Goal: Use online tool/utility: Utilize a website feature to perform a specific function

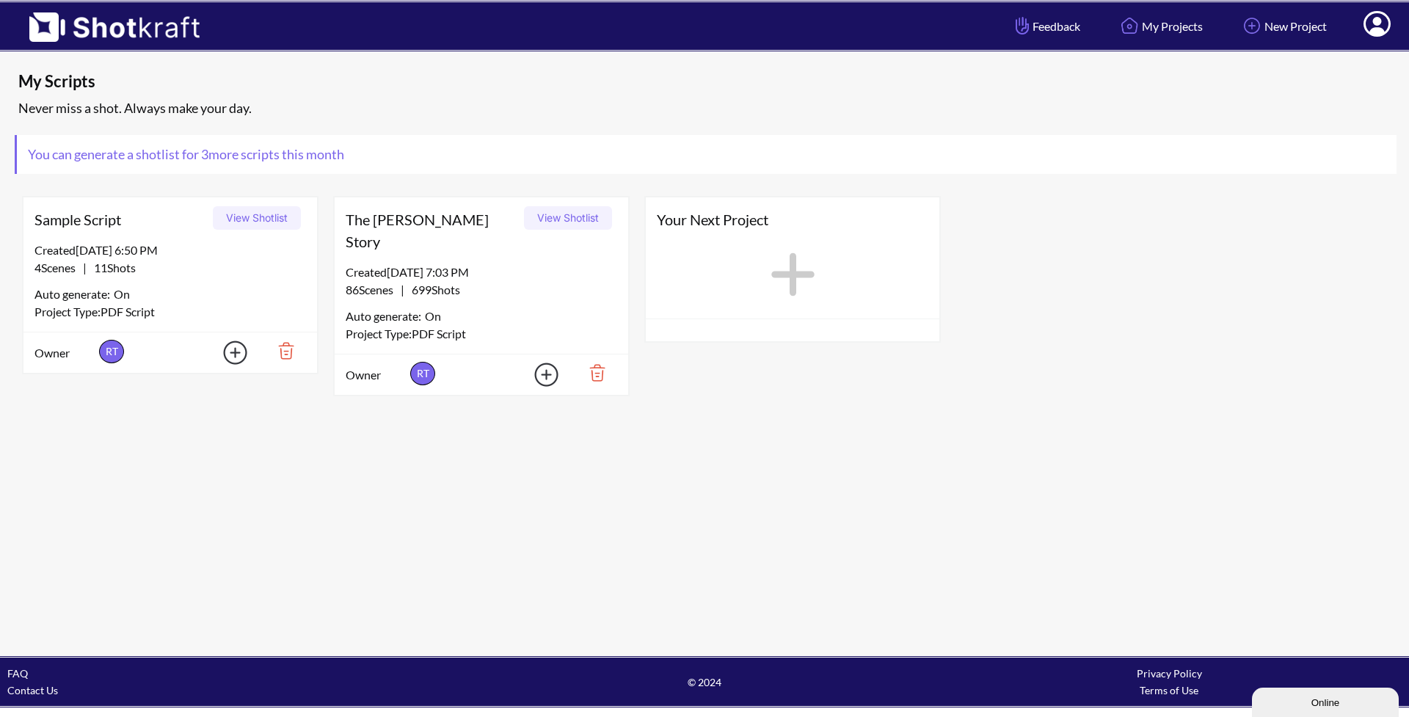
click at [793, 268] on icon at bounding box center [792, 274] width 43 height 43
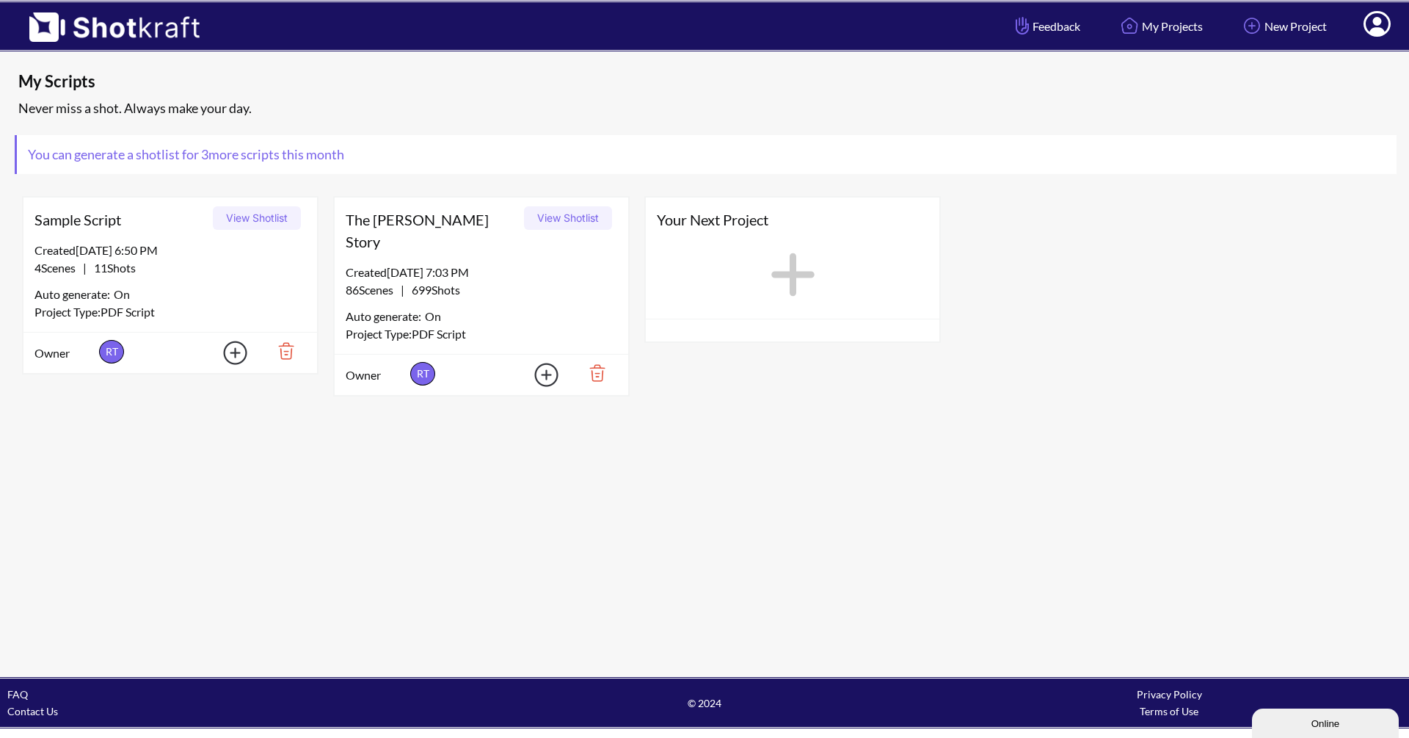
click at [788, 266] on icon at bounding box center [792, 274] width 59 height 66
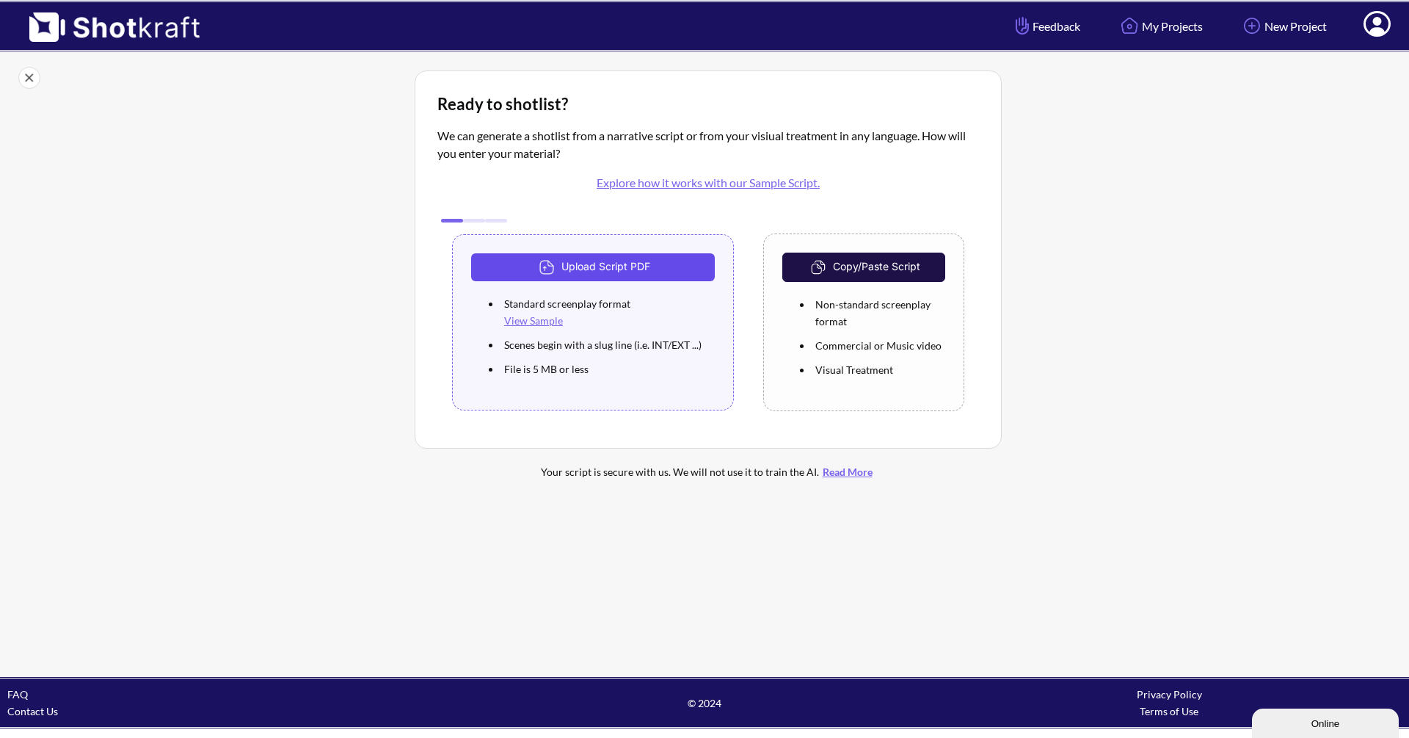
click at [605, 266] on button "Upload Script PDF" at bounding box center [593, 267] width 244 height 28
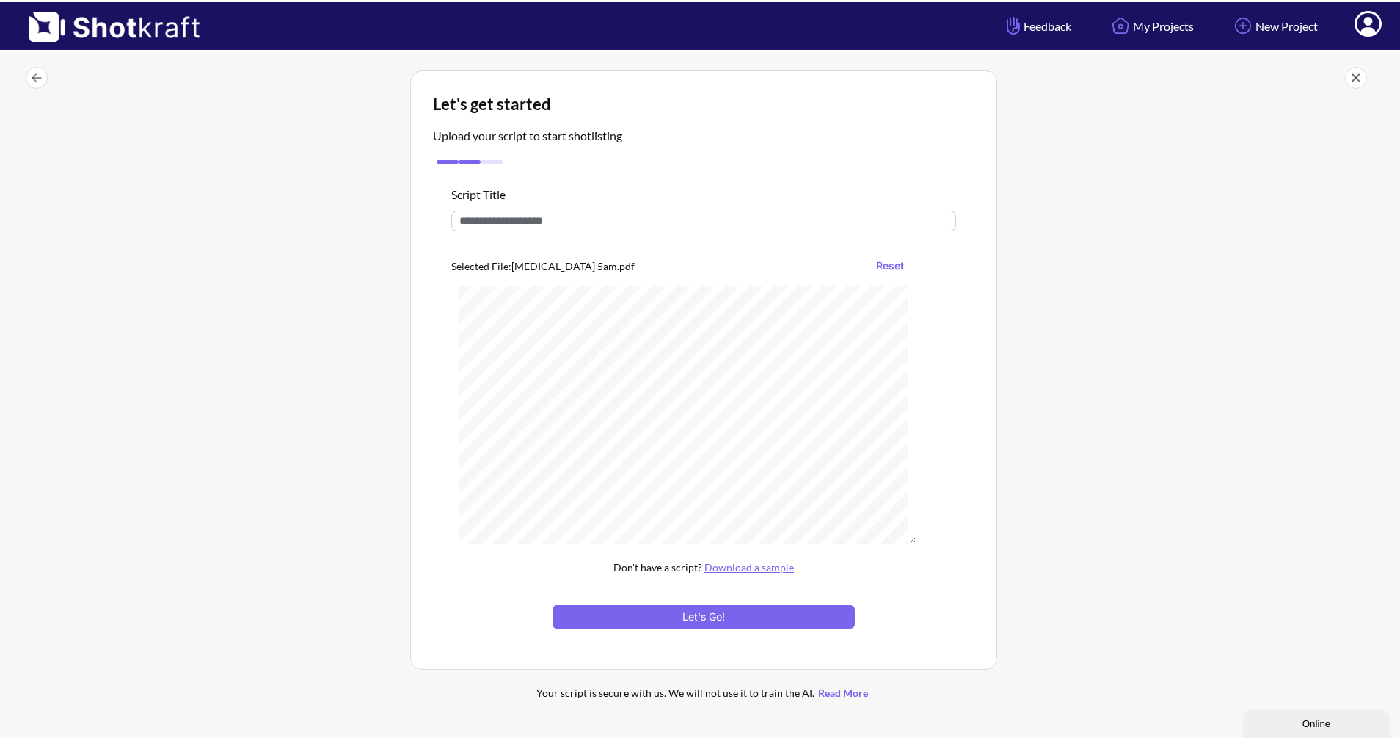
click at [569, 221] on input "text" at bounding box center [703, 221] width 505 height 21
type input "********"
click at [722, 619] on button "Let's Go!" at bounding box center [704, 616] width 302 height 23
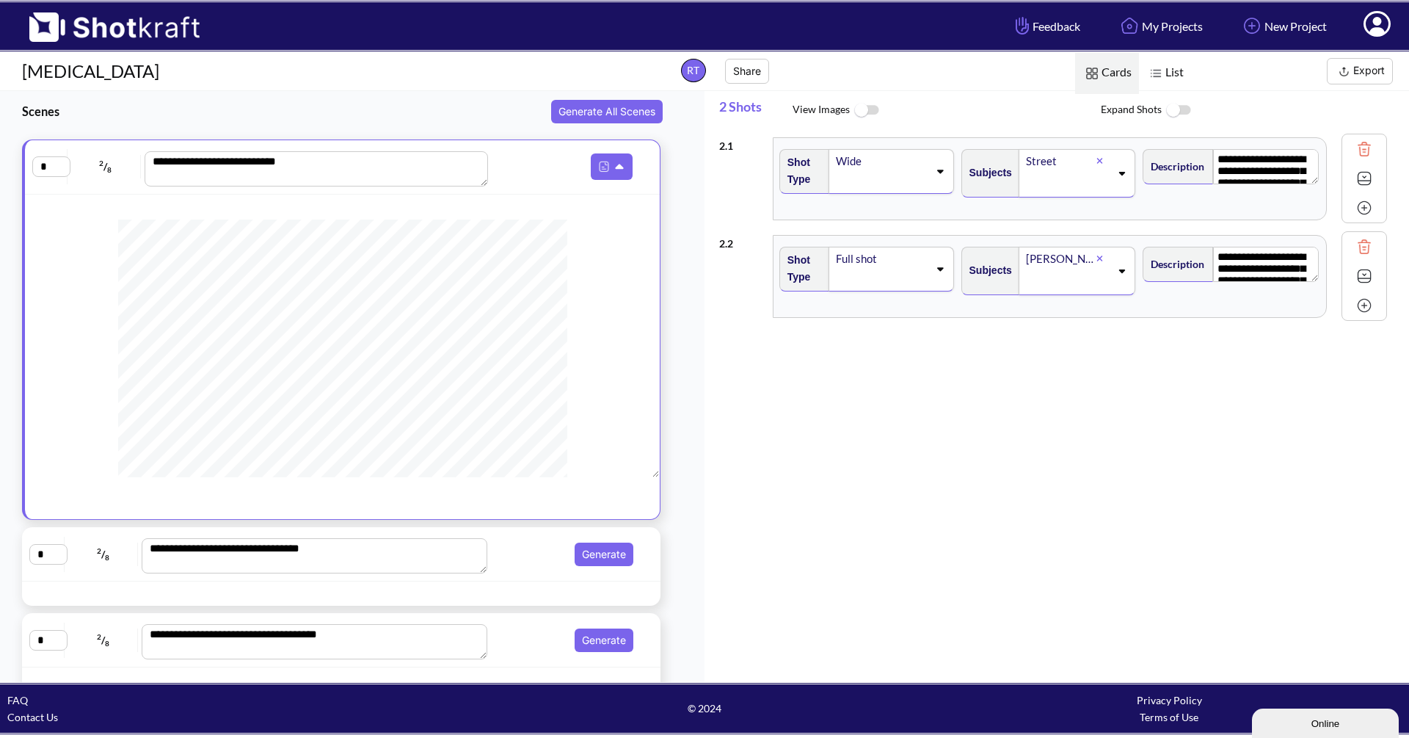
click at [1167, 73] on span "List" at bounding box center [1165, 73] width 52 height 42
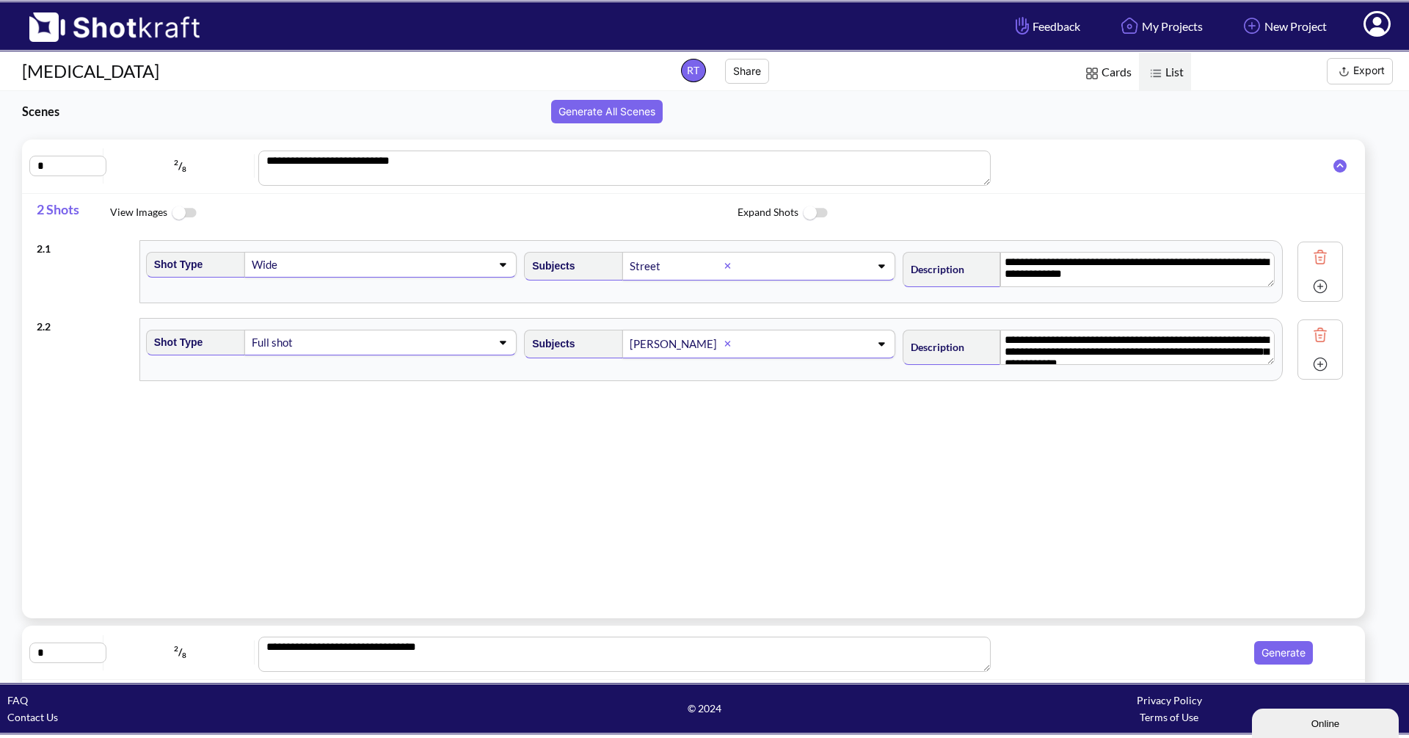
click at [1115, 78] on span "Cards" at bounding box center [1107, 73] width 64 height 42
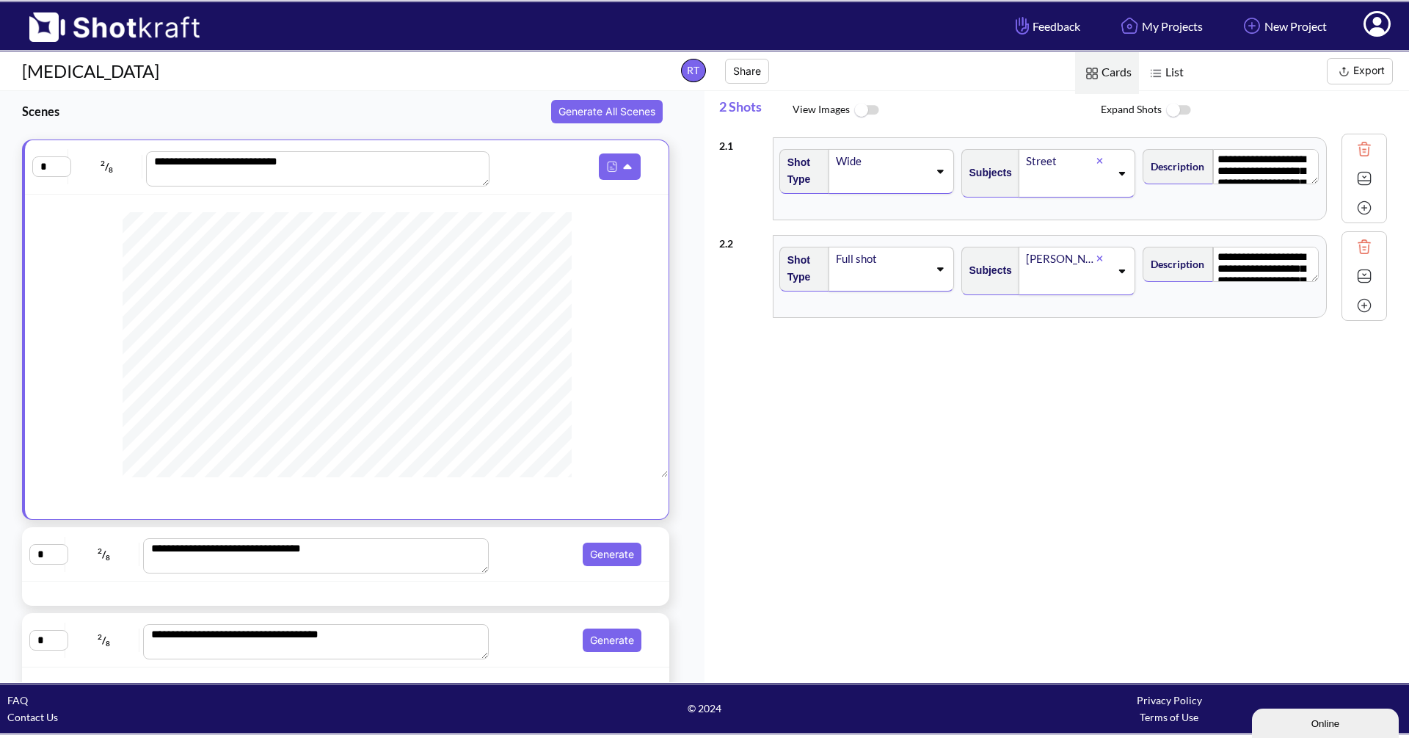
scroll to position [291, 0]
click at [622, 167] on icon at bounding box center [629, 167] width 15 height 13
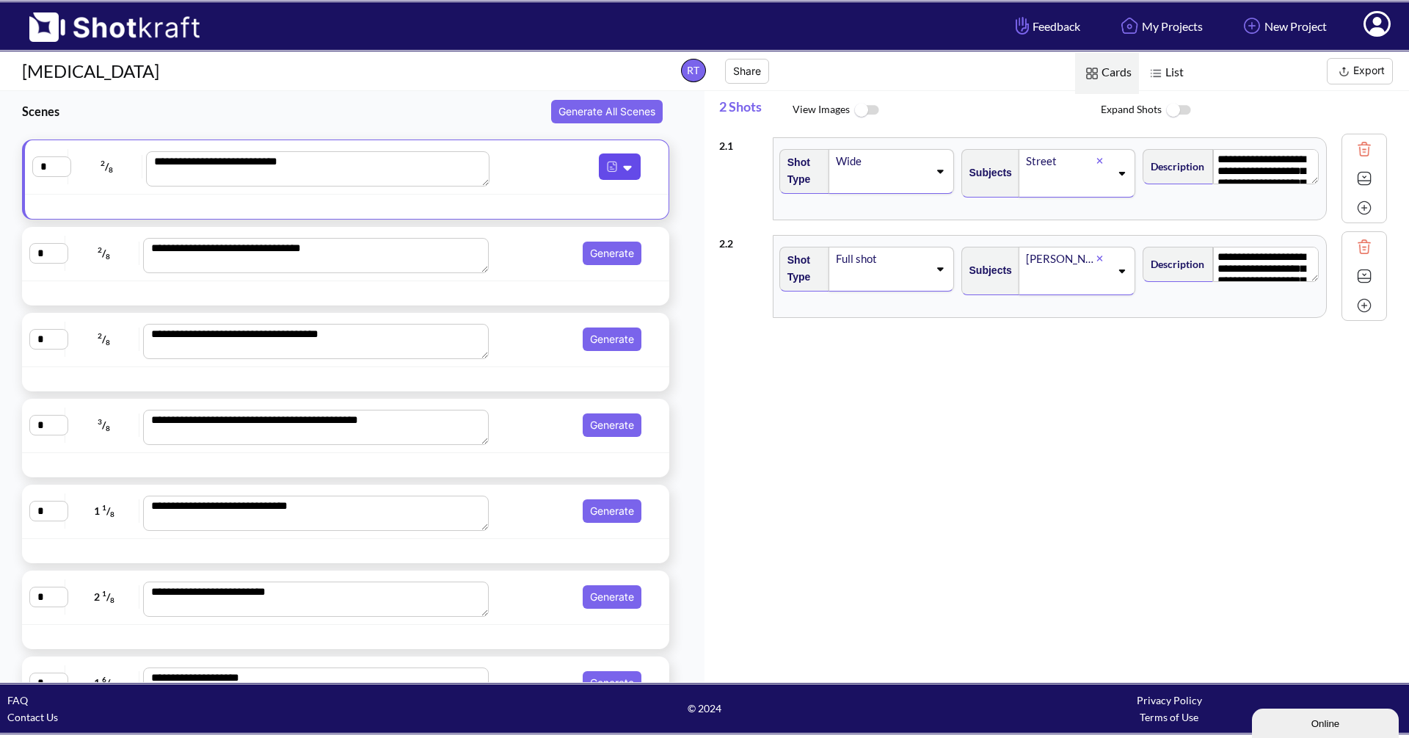
click at [624, 167] on icon at bounding box center [628, 168] width 8 height 5
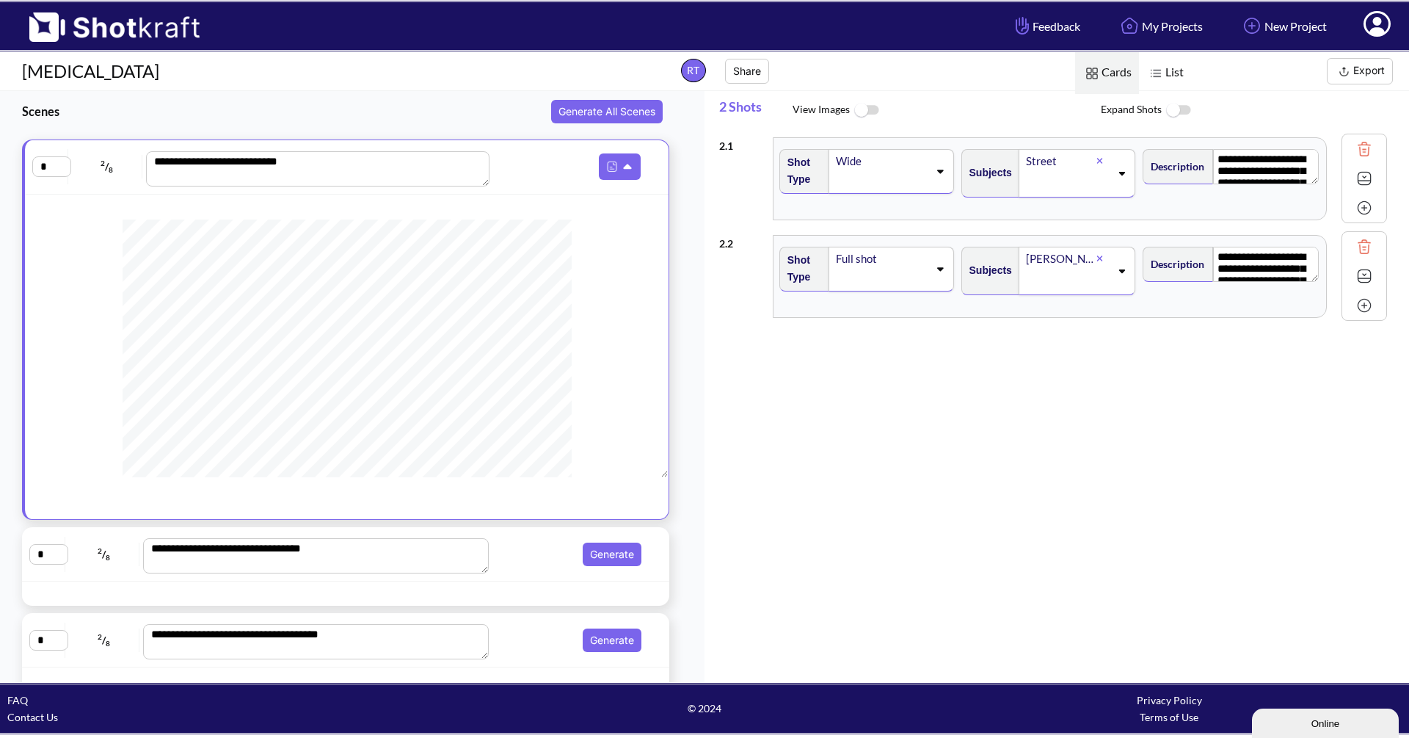
scroll to position [0, 0]
click at [1172, 112] on img at bounding box center [1178, 111] width 33 height 32
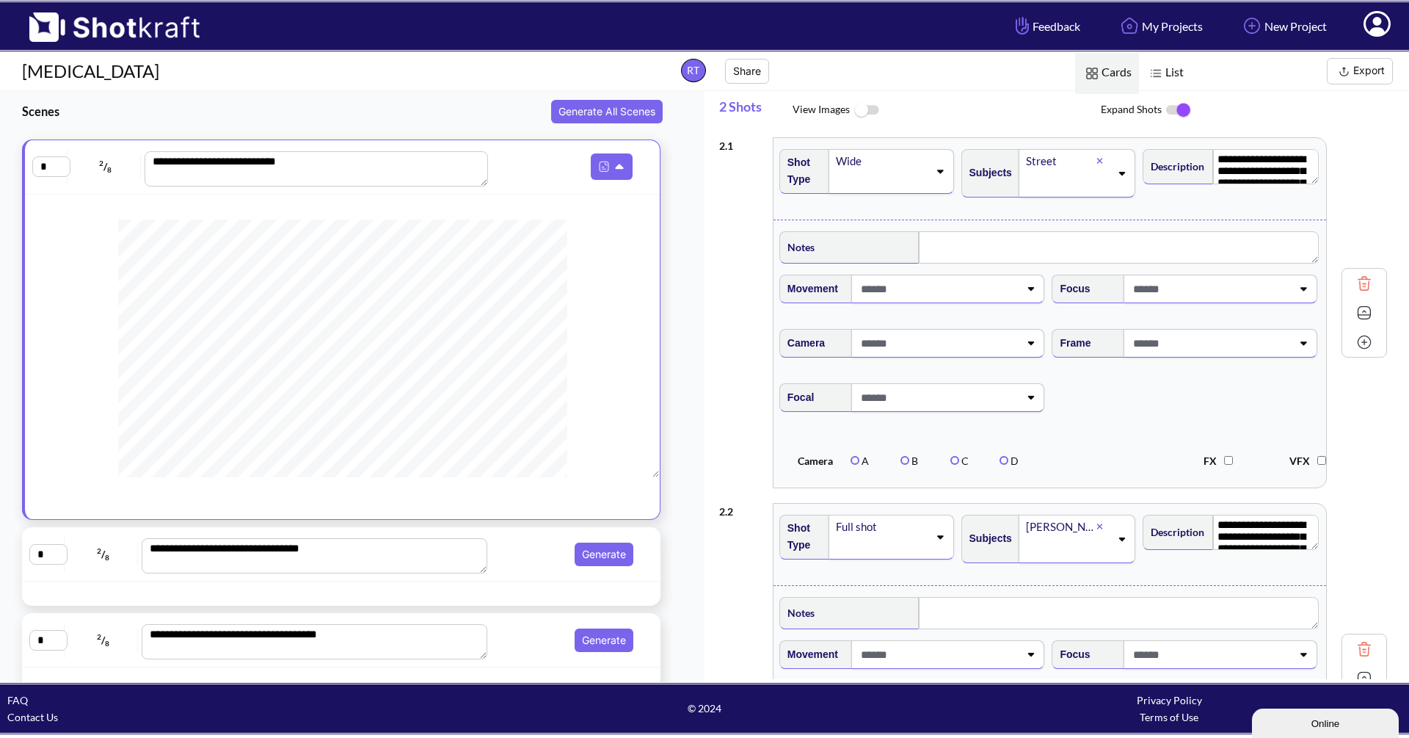
click at [1176, 109] on img at bounding box center [1178, 110] width 33 height 31
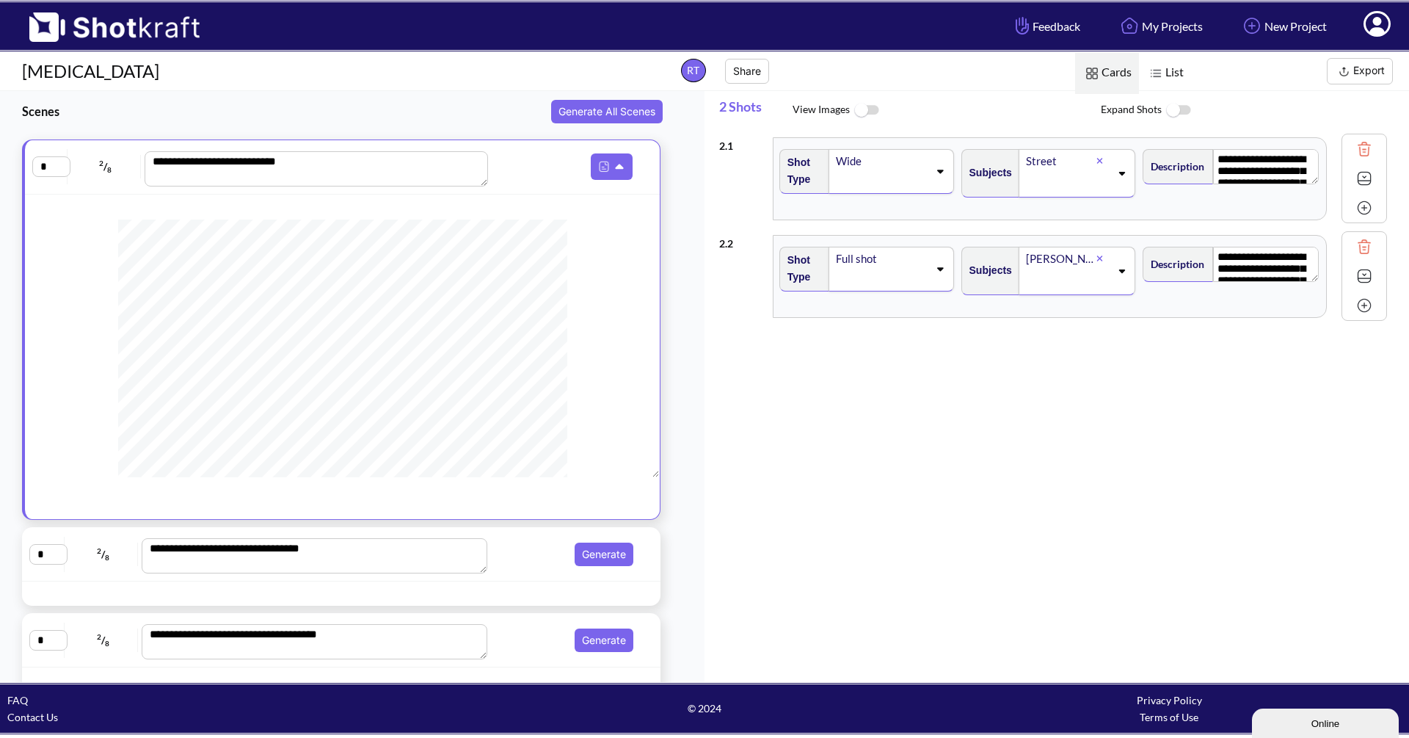
click at [862, 111] on img at bounding box center [866, 111] width 33 height 32
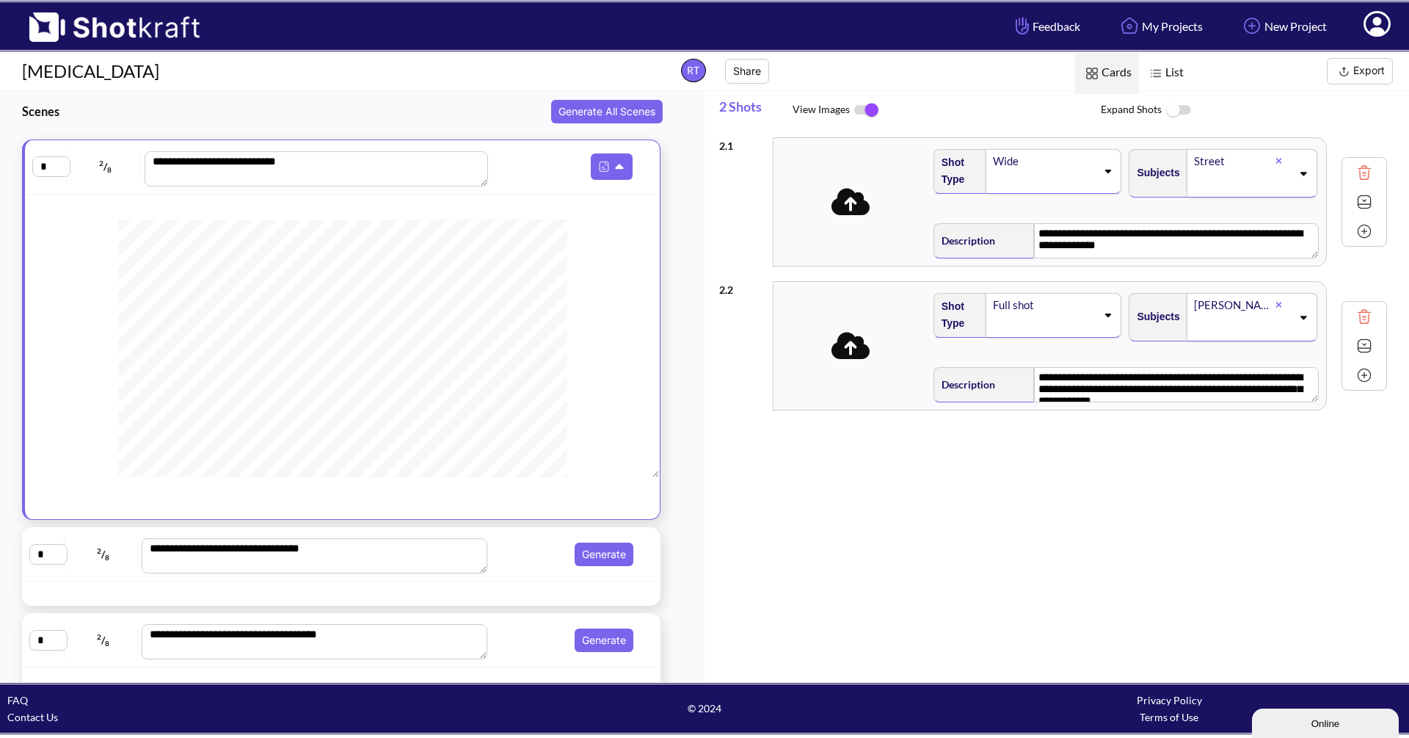
click at [862, 111] on img at bounding box center [866, 110] width 33 height 31
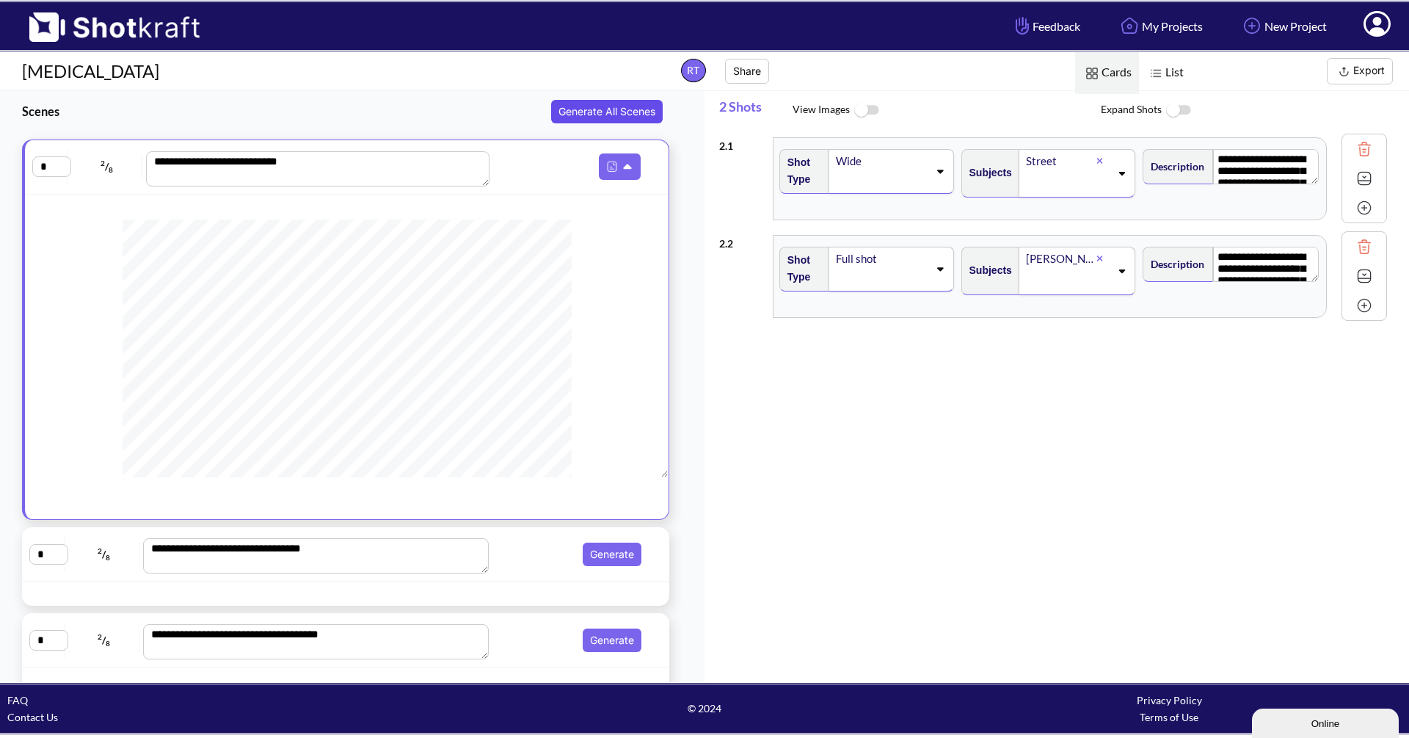
click at [619, 114] on button "Generate All Scenes" at bounding box center [607, 111] width 112 height 23
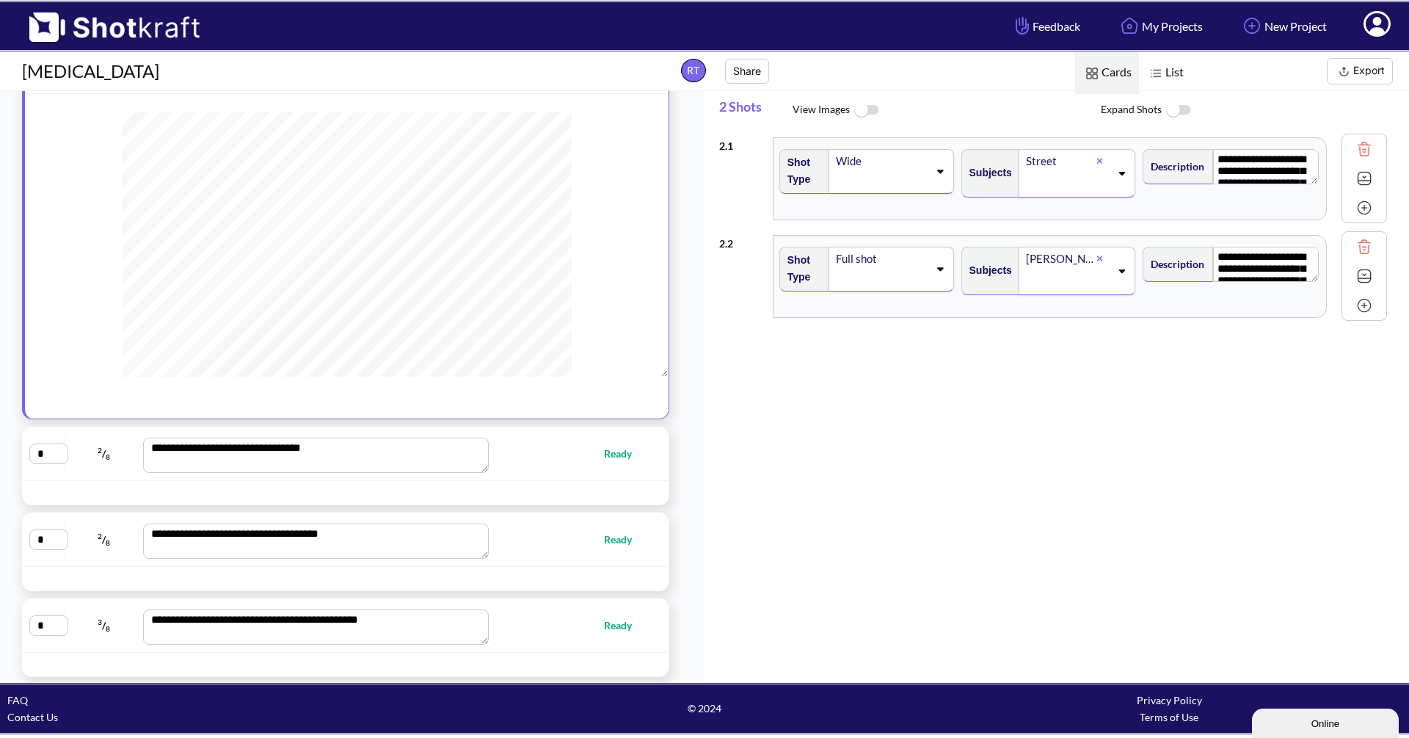
scroll to position [100, 0]
click at [518, 464] on div "**********" at bounding box center [345, 453] width 633 height 39
type textarea "**********"
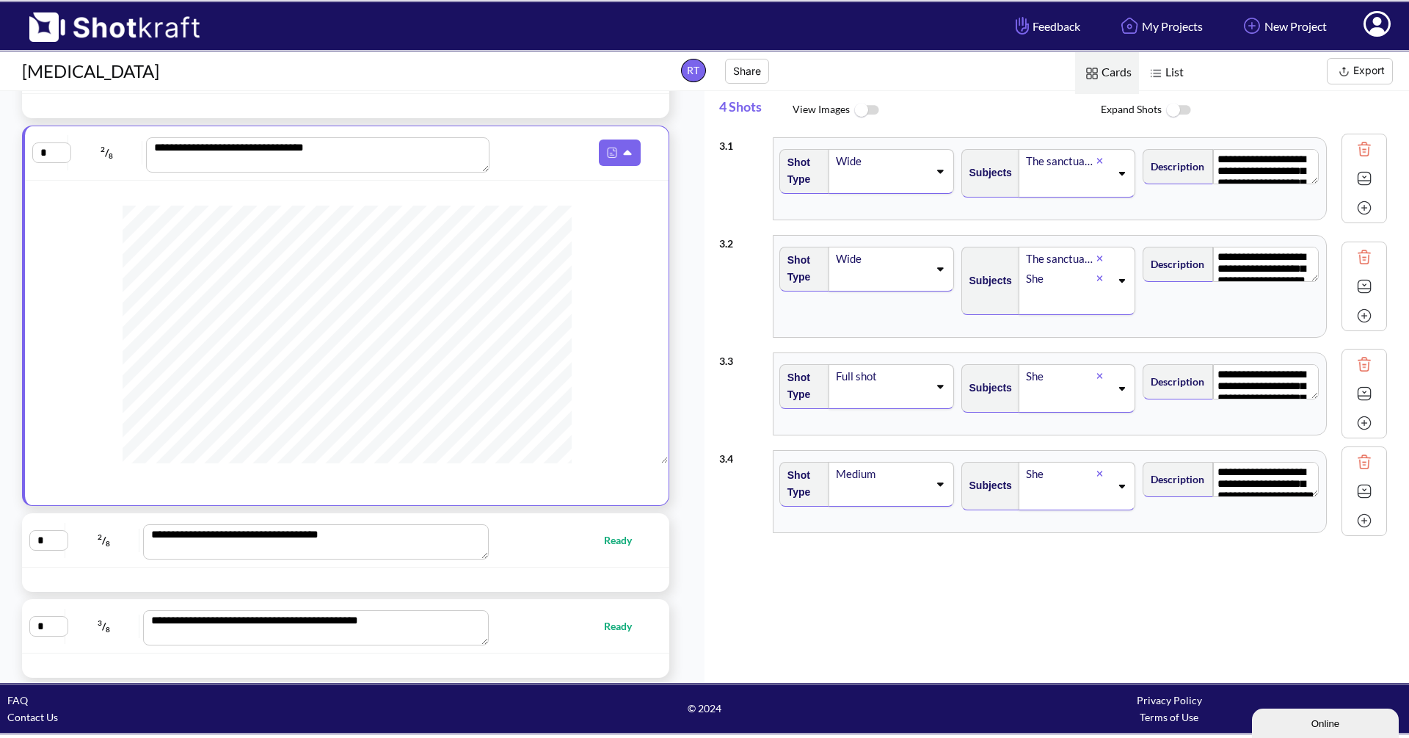
scroll to position [0, 0]
click at [622, 148] on icon at bounding box center [629, 153] width 15 height 13
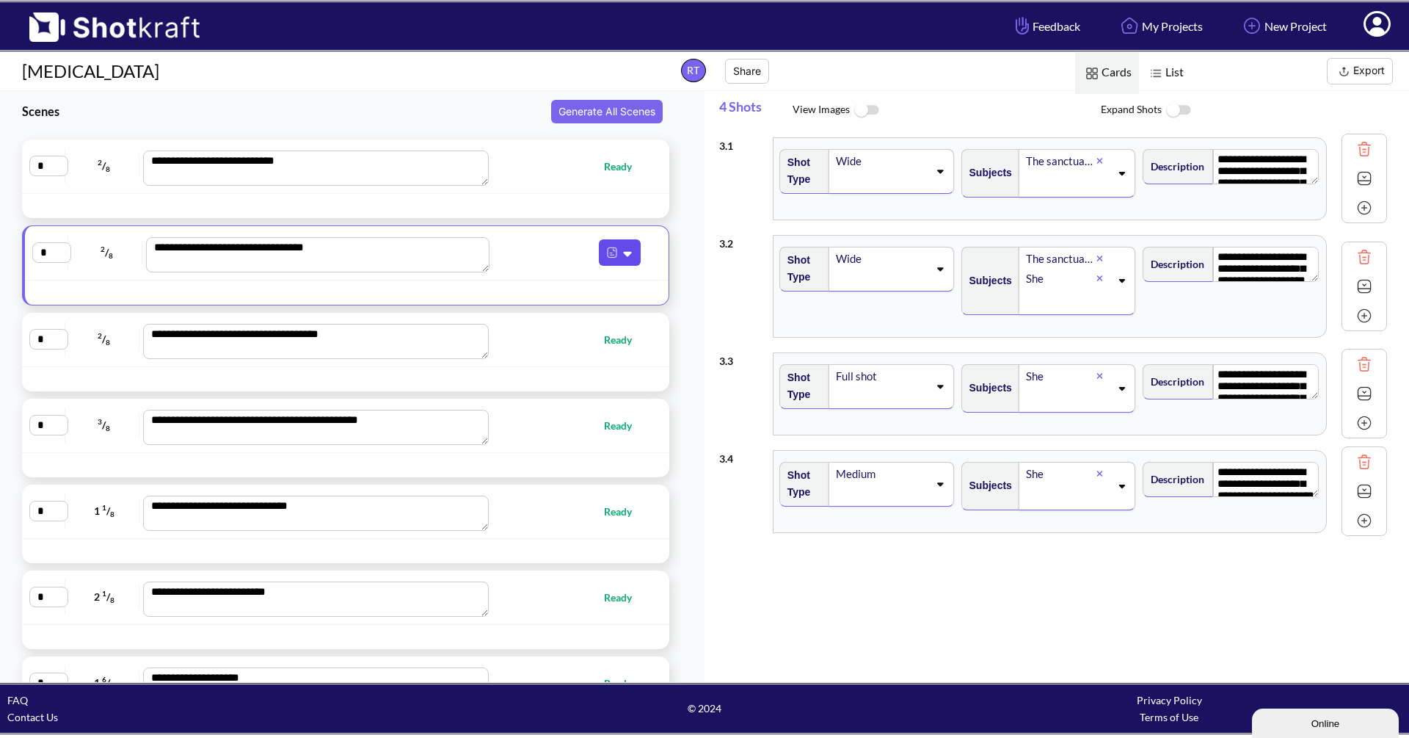
click at [624, 255] on icon at bounding box center [628, 254] width 8 height 5
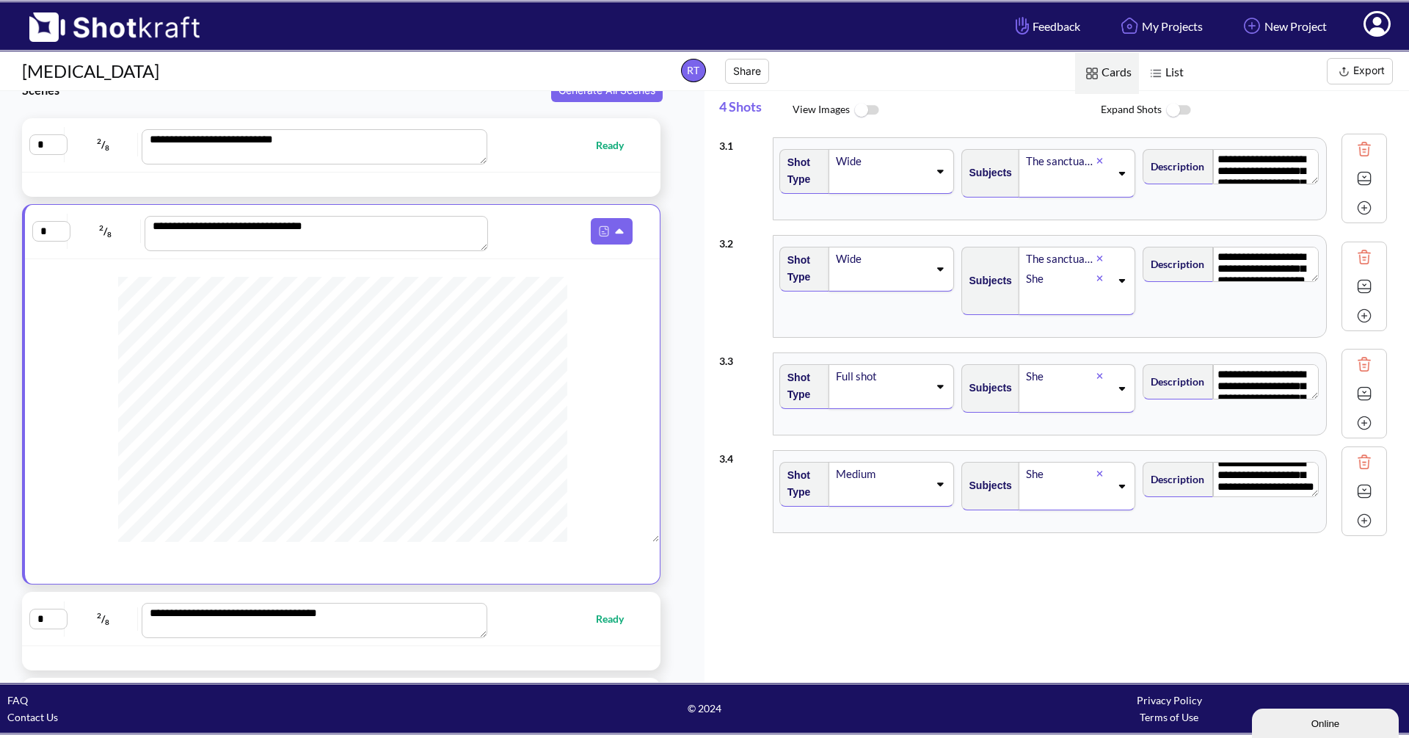
click at [1158, 70] on img at bounding box center [1155, 73] width 19 height 19
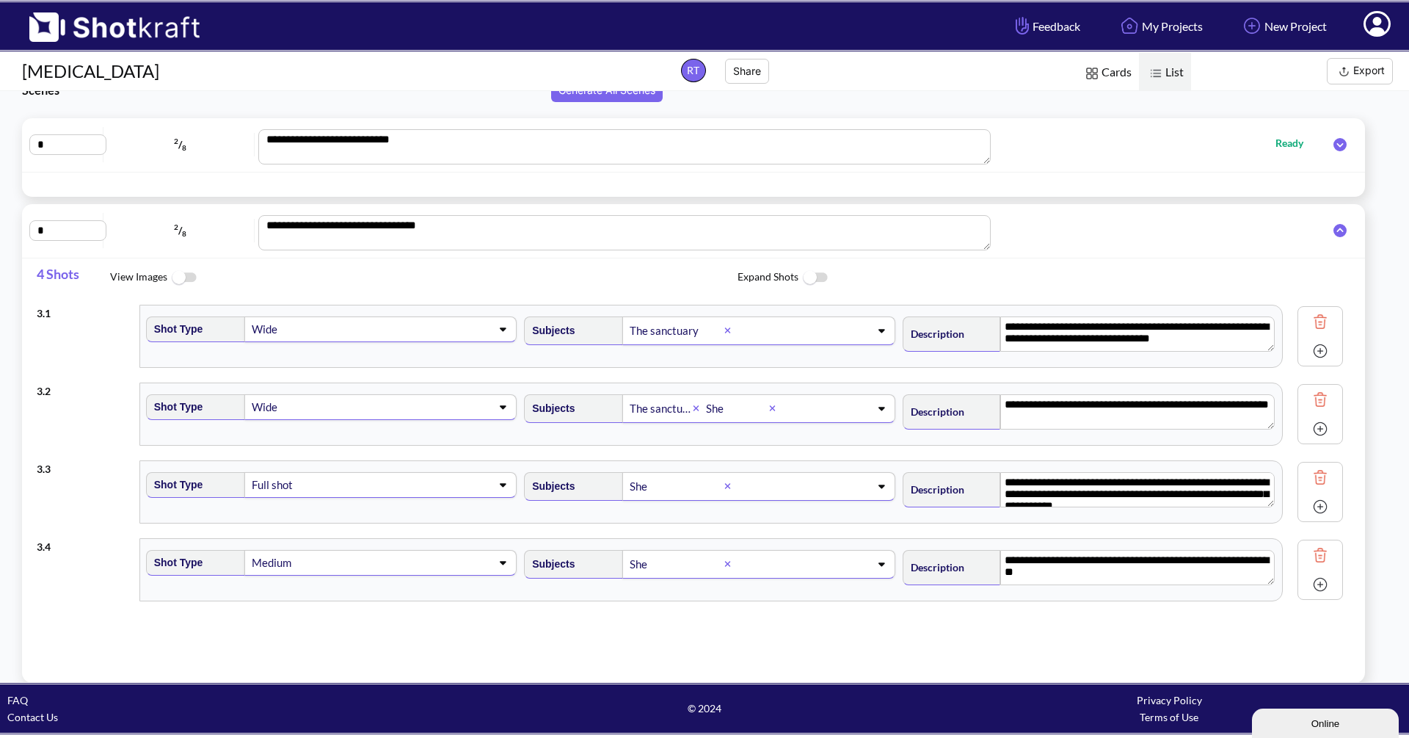
click at [1378, 21] on icon at bounding box center [1376, 26] width 15 height 18
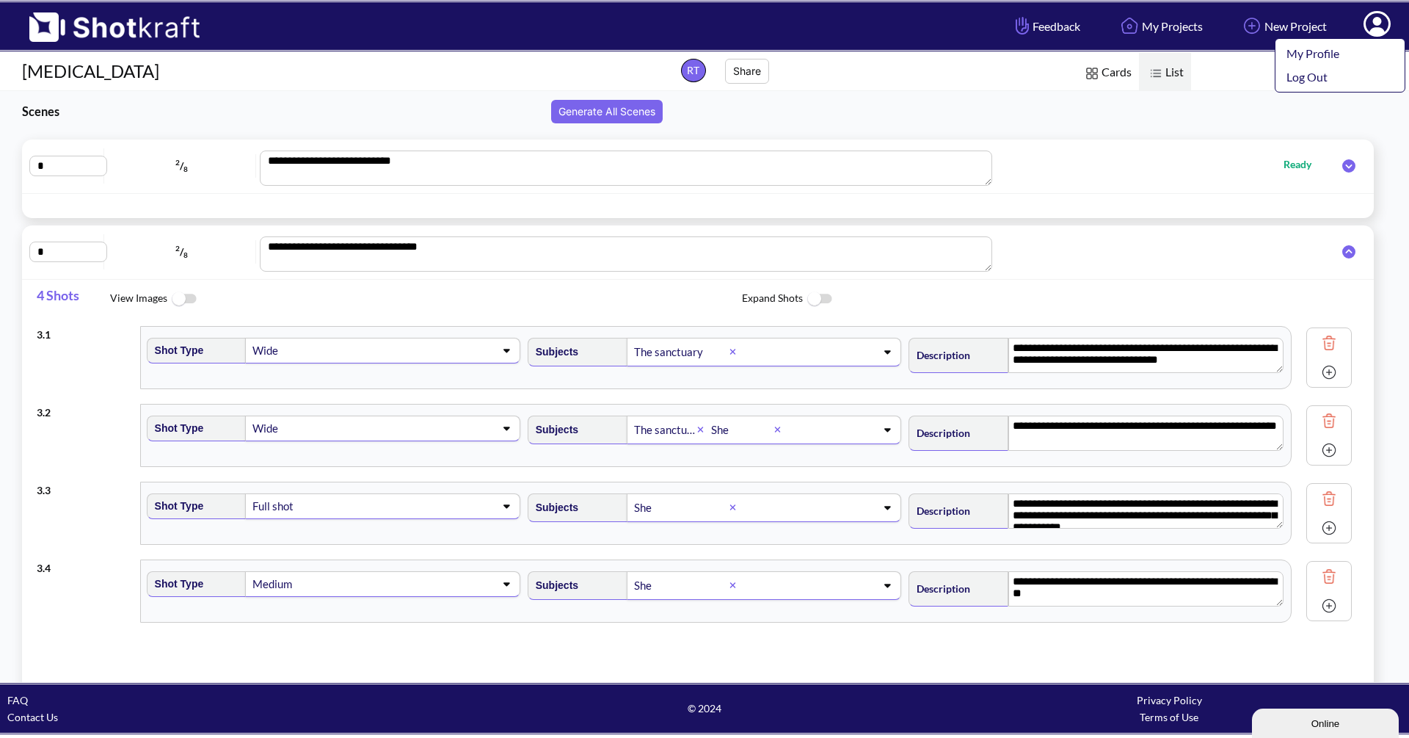
click at [1343, 166] on icon at bounding box center [1349, 165] width 28 height 13
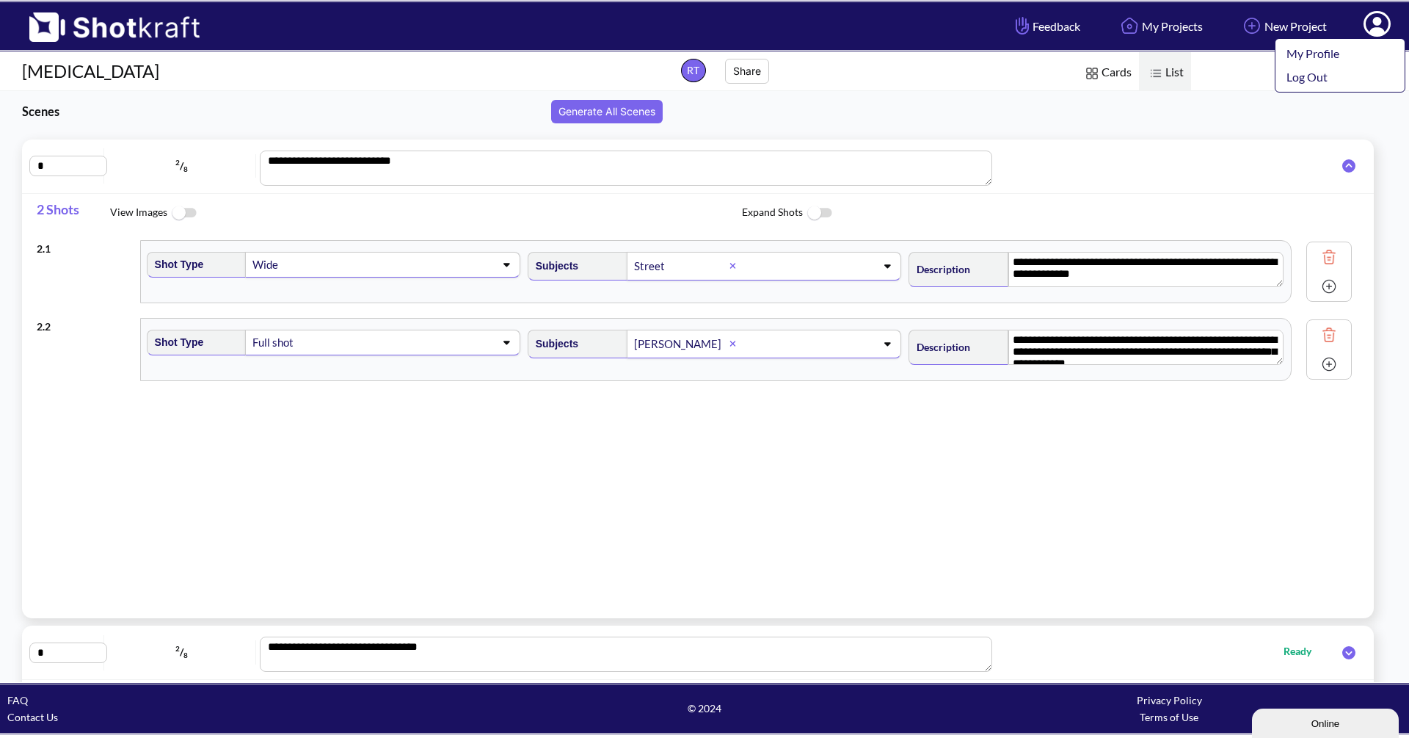
click at [1343, 160] on icon at bounding box center [1348, 165] width 13 height 13
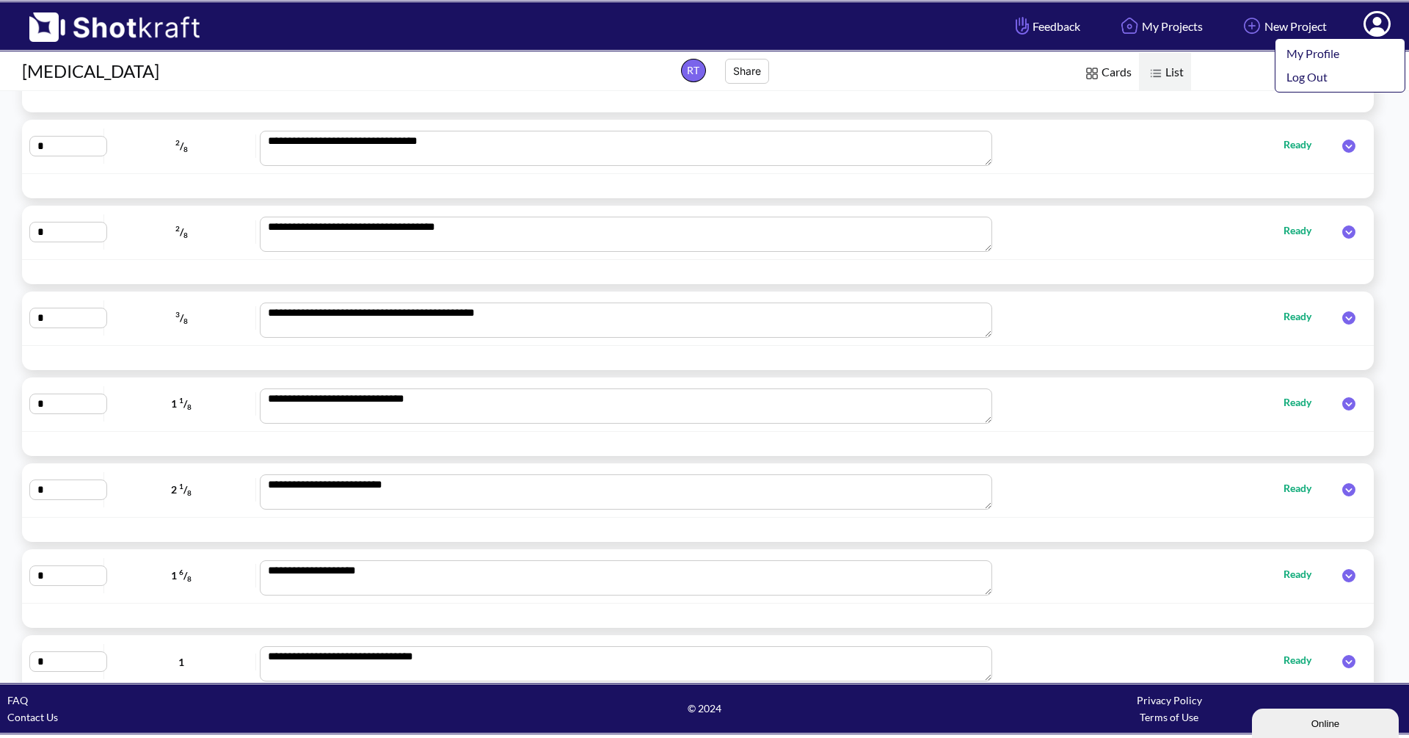
scroll to position [107, 0]
click at [1342, 230] on icon at bounding box center [1348, 230] width 13 height 13
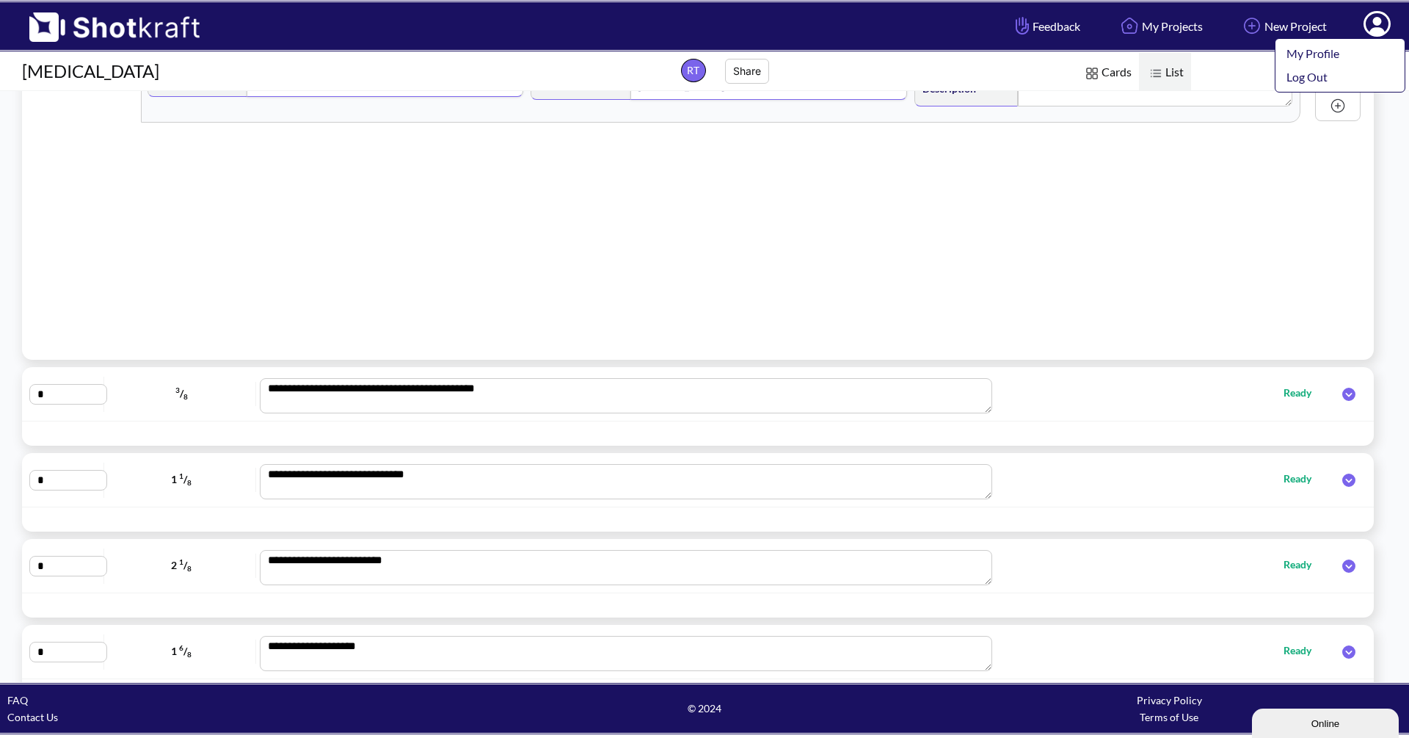
scroll to position [443, 0]
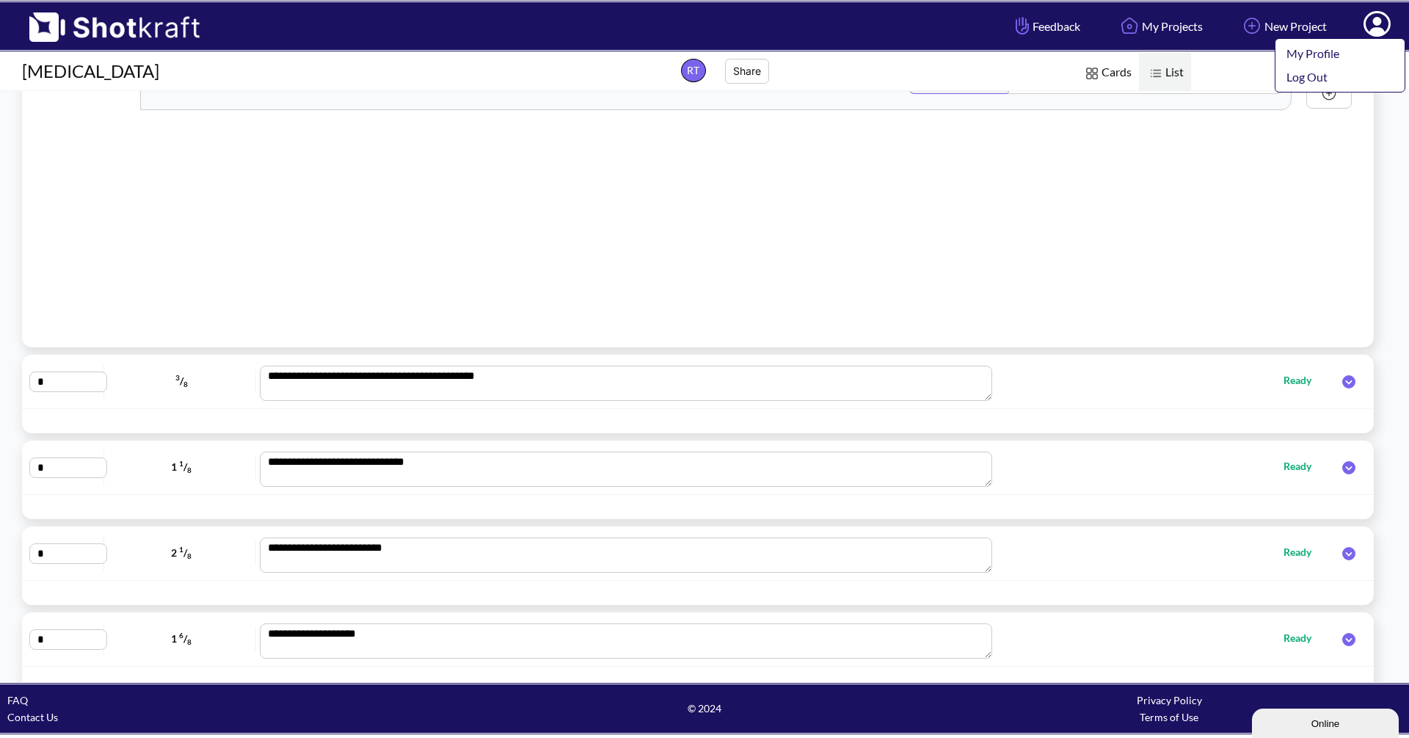
click at [1344, 379] on icon at bounding box center [1348, 381] width 13 height 13
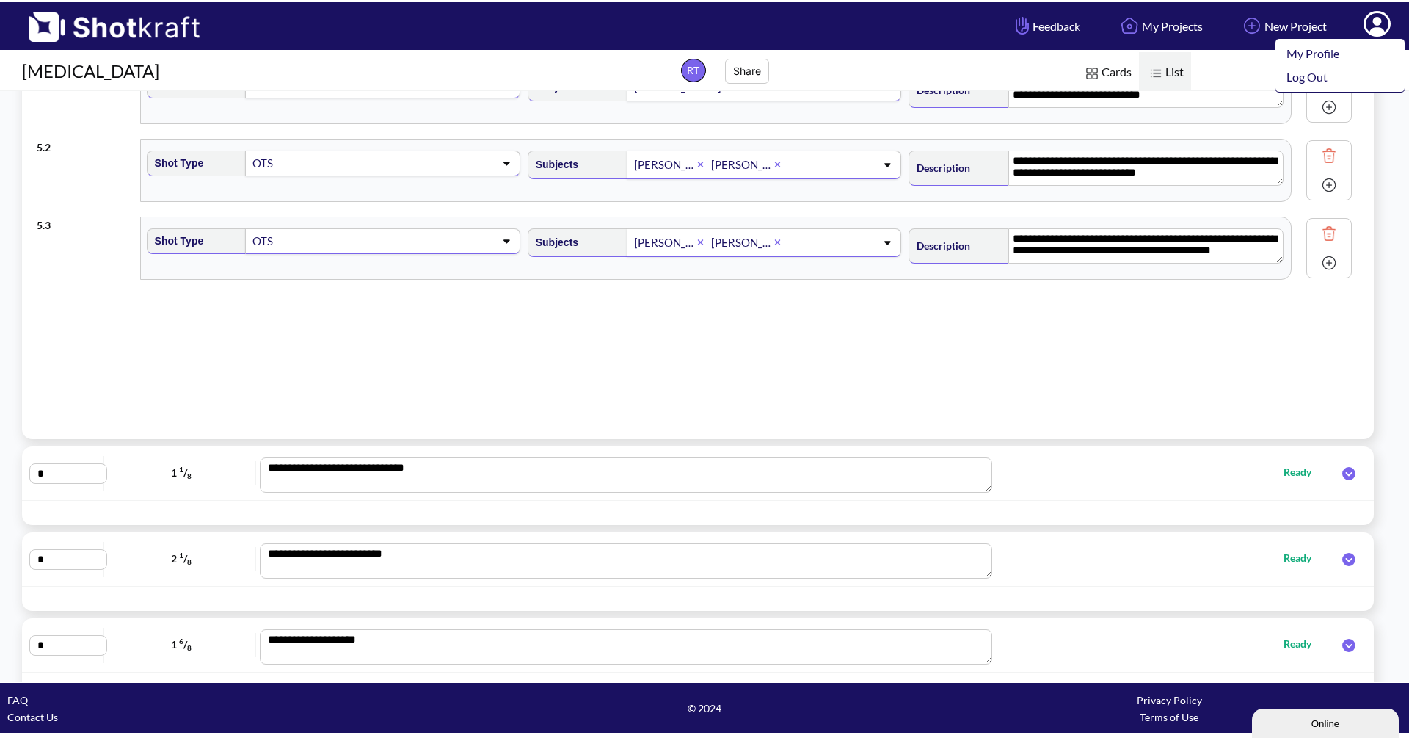
scroll to position [439, 0]
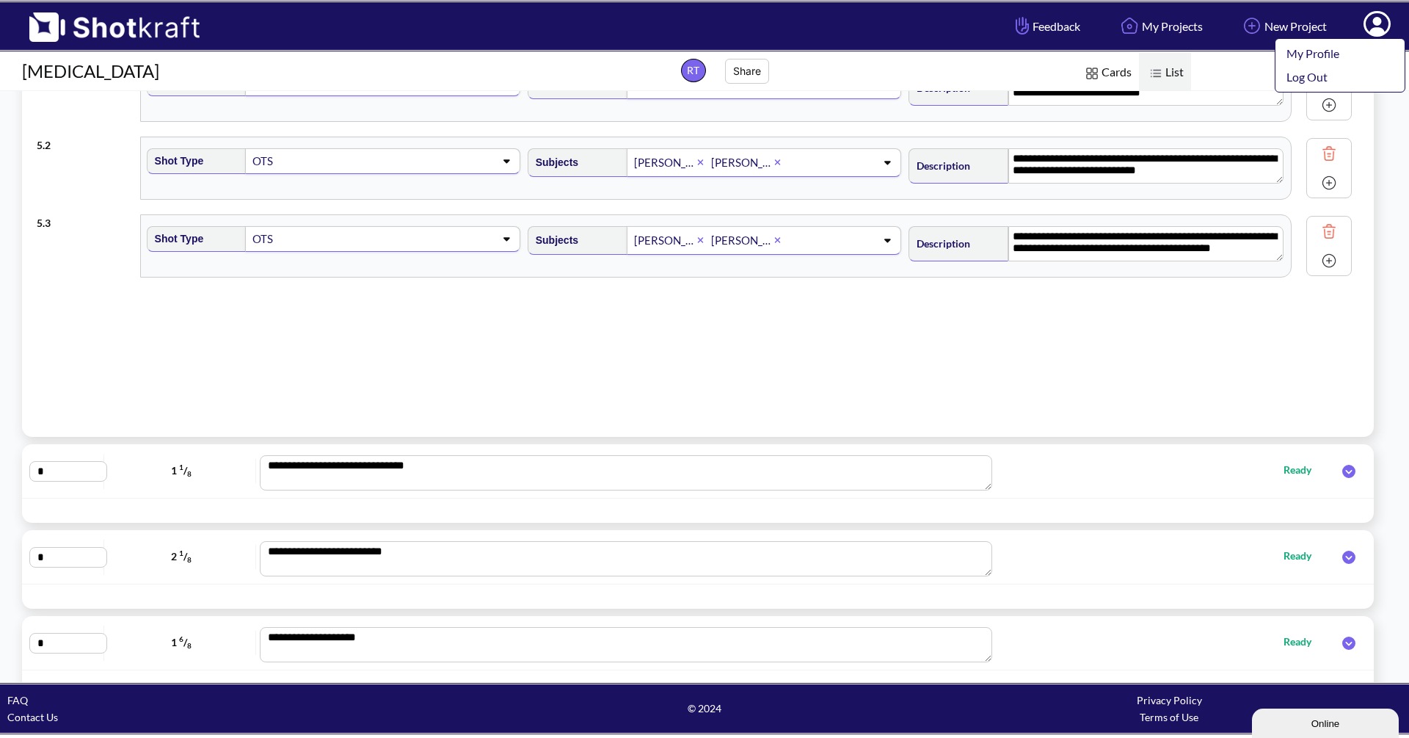
click at [1342, 470] on icon at bounding box center [1348, 471] width 13 height 13
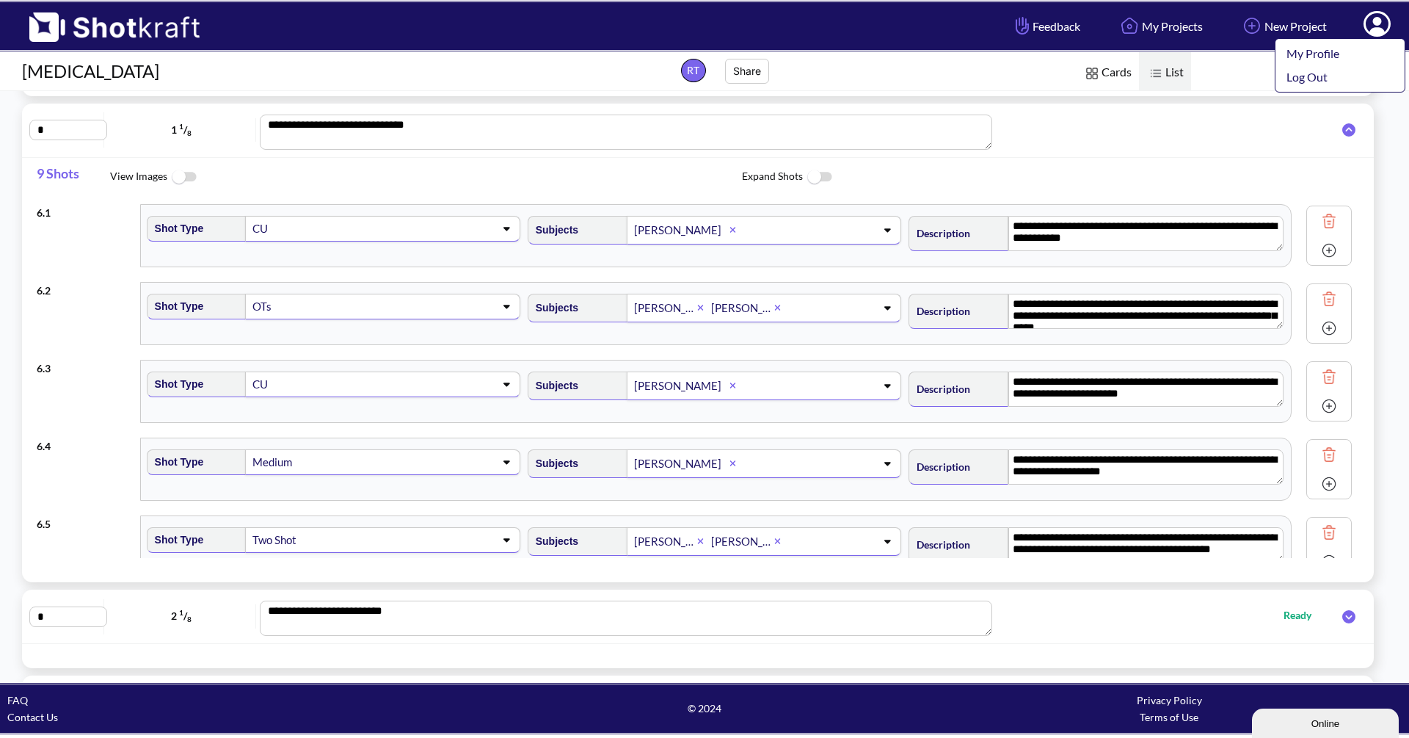
scroll to position [381, 0]
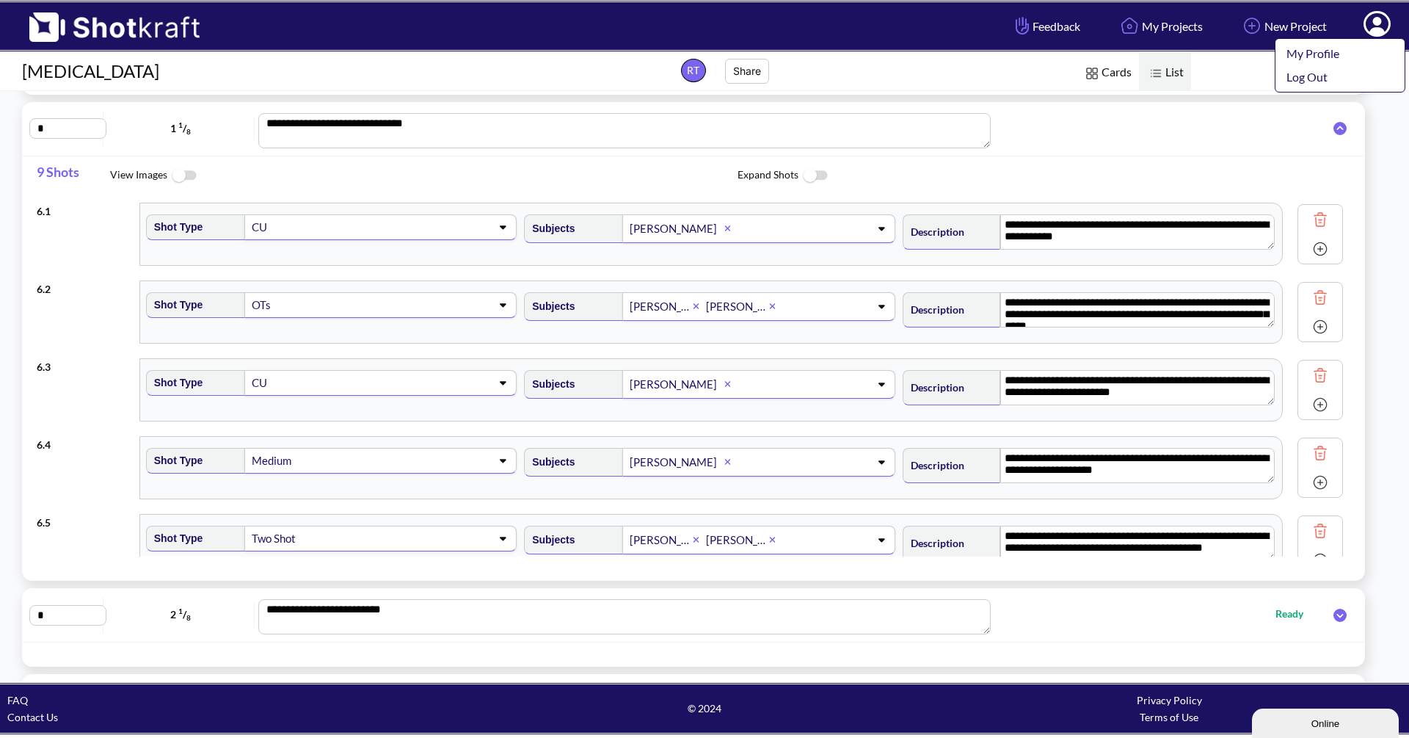
click at [1108, 68] on span "Cards" at bounding box center [1107, 73] width 64 height 42
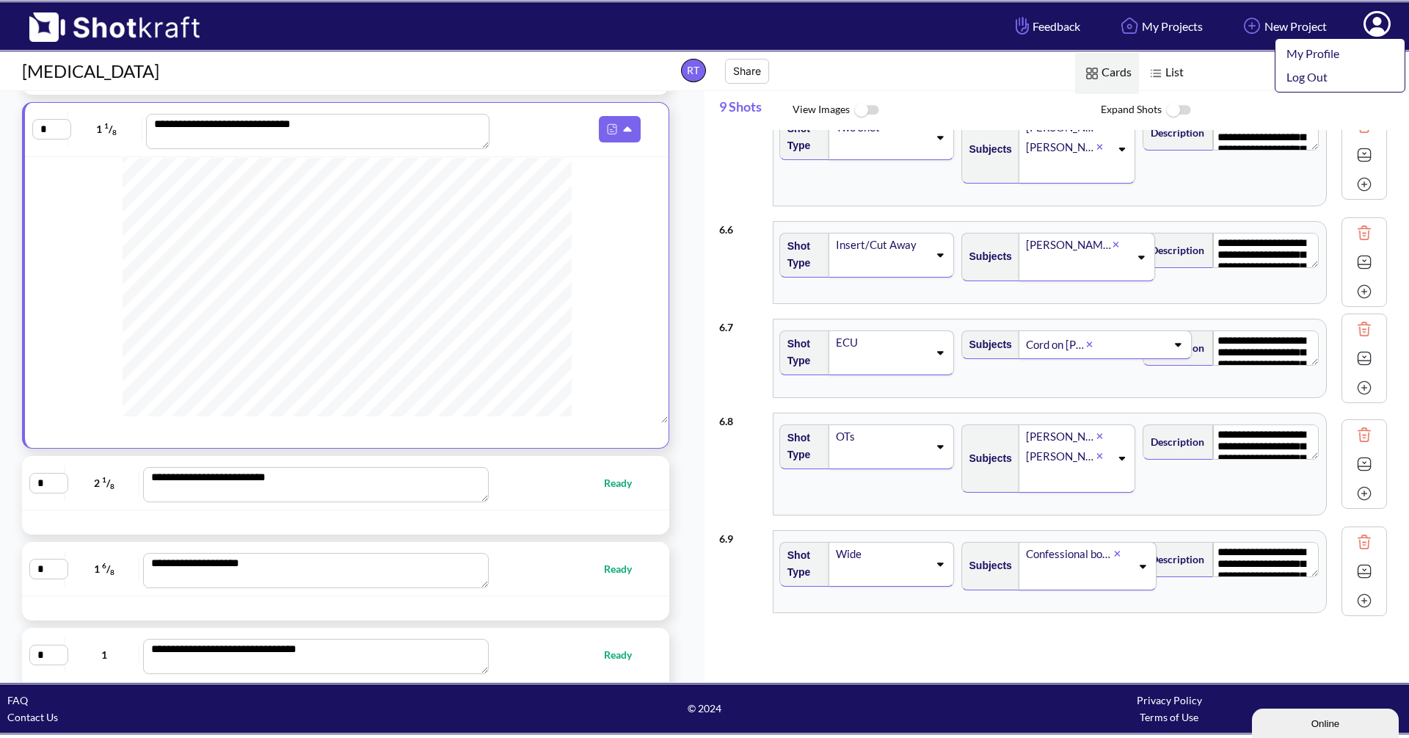
scroll to position [911, 0]
click at [1181, 74] on span "List" at bounding box center [1165, 73] width 52 height 42
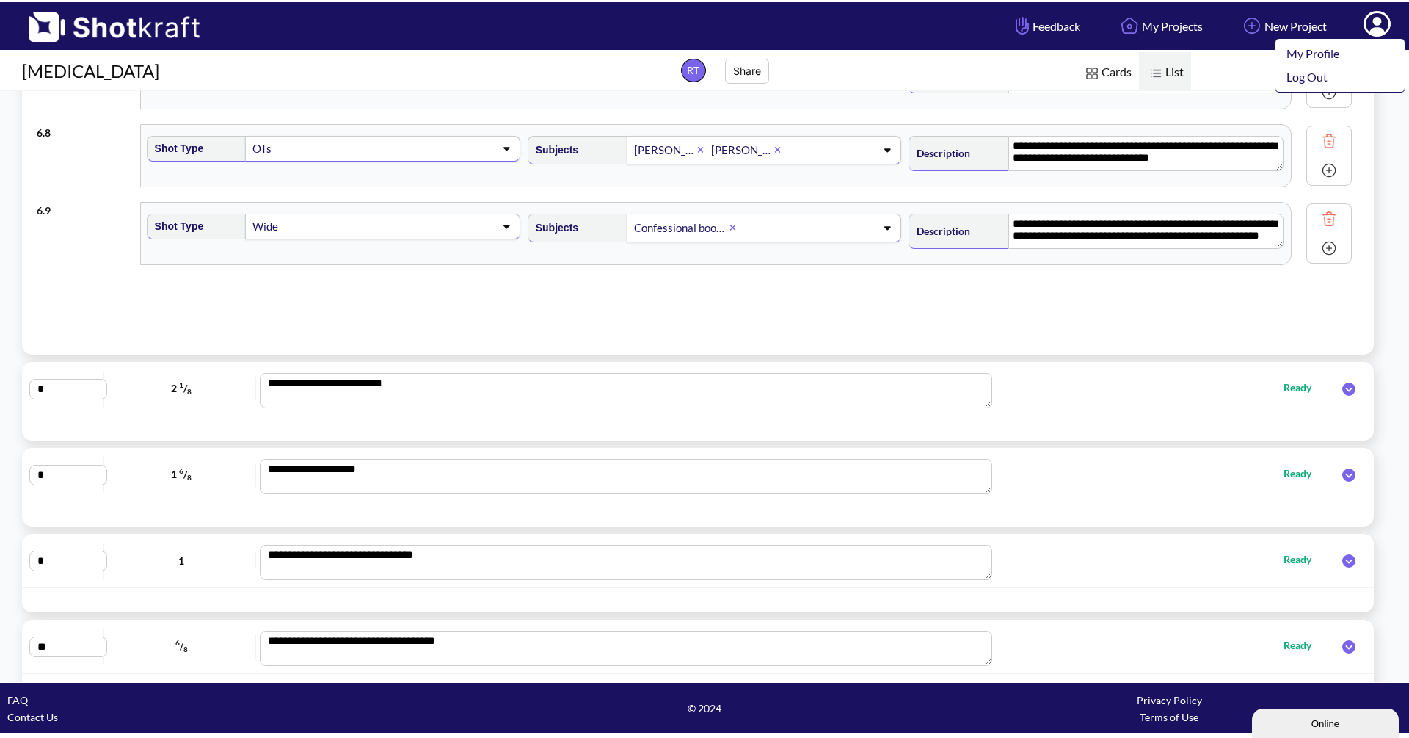
scroll to position [613, 0]
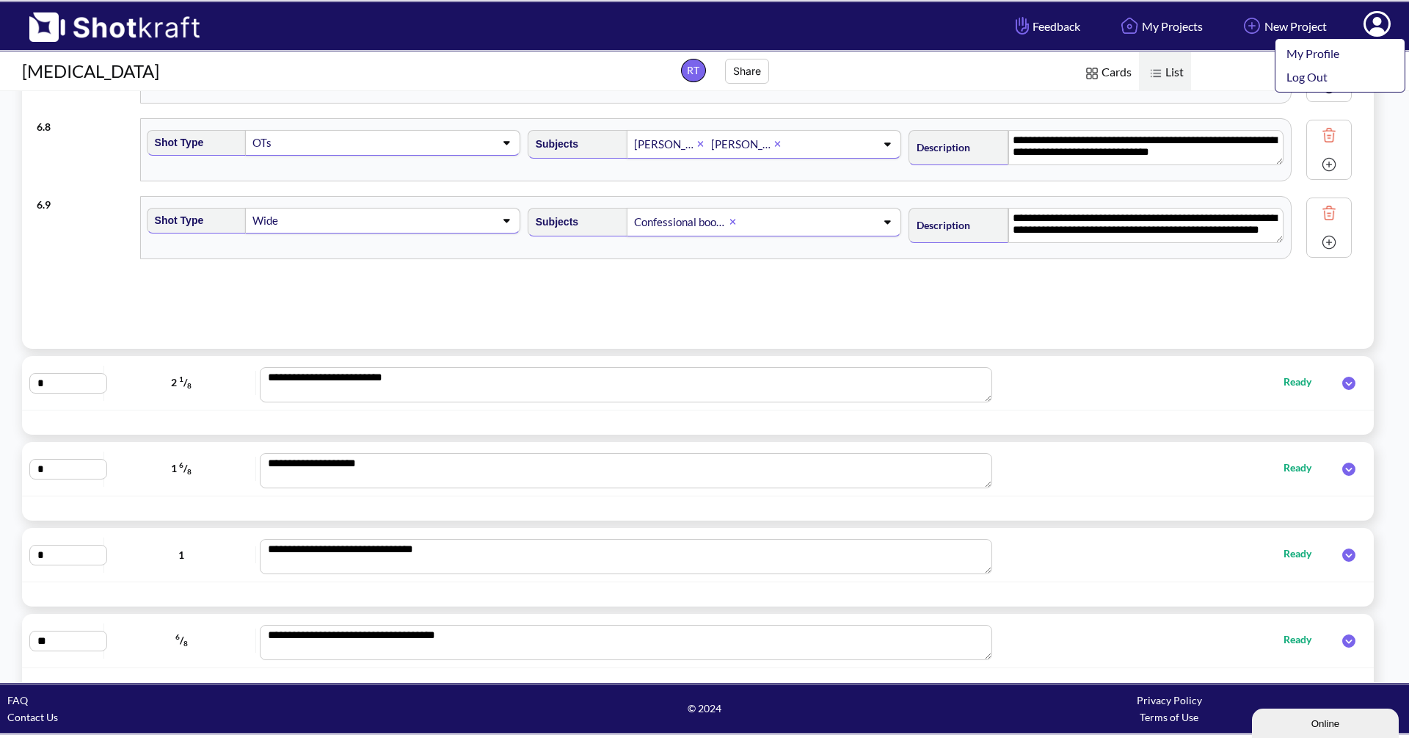
click at [1342, 381] on icon at bounding box center [1348, 382] width 13 height 13
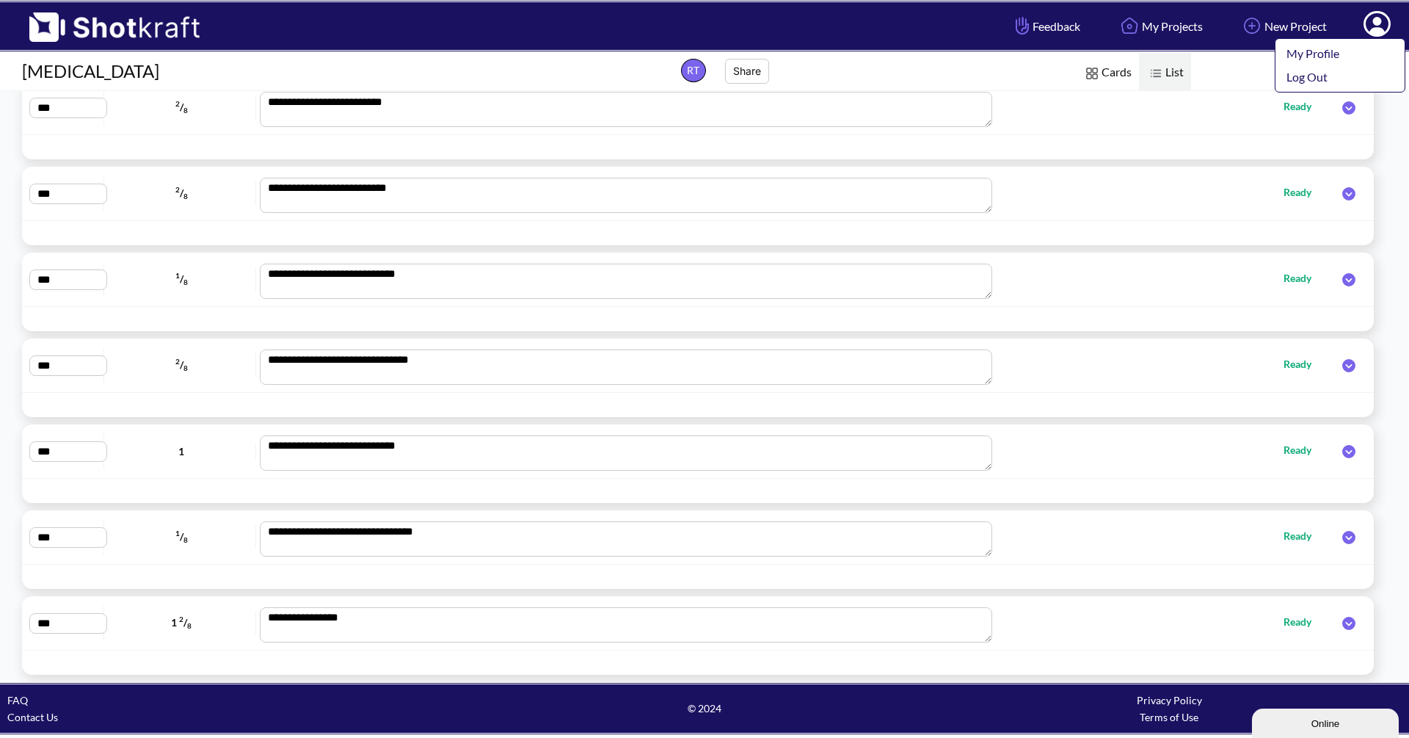
scroll to position [0, 0]
click at [1342, 622] on icon at bounding box center [1348, 622] width 13 height 13
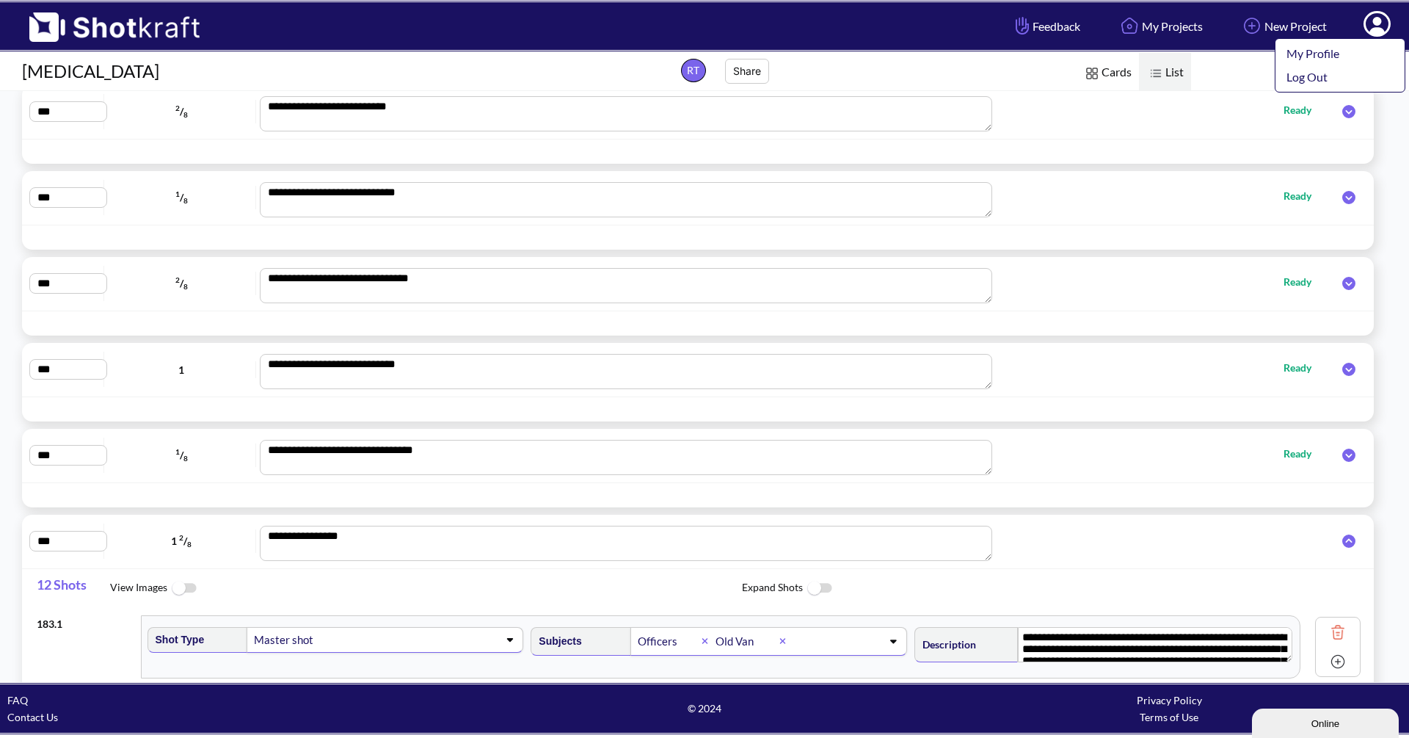
scroll to position [15162, 0]
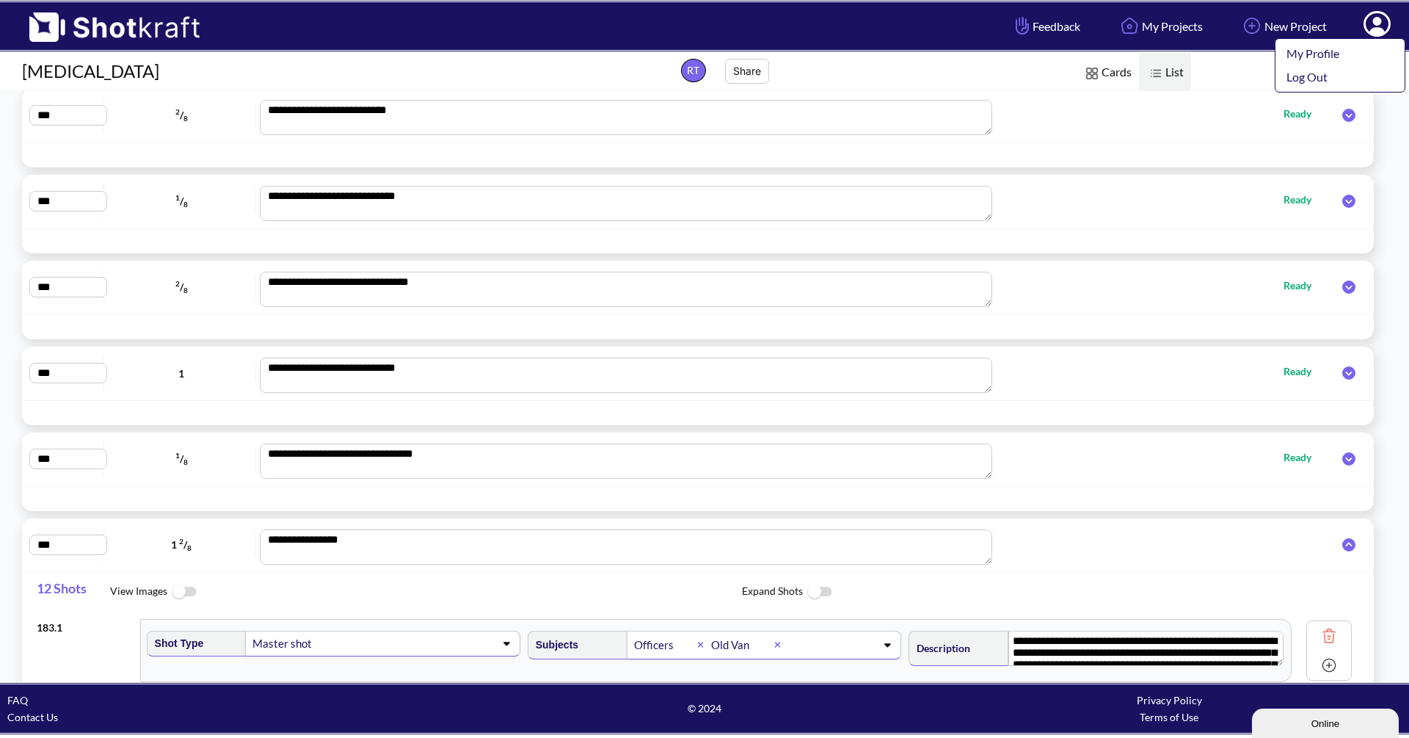
click at [986, 558] on textarea "**********" at bounding box center [626, 546] width 733 height 35
click at [714, 541] on textarea "**********" at bounding box center [626, 546] width 733 height 35
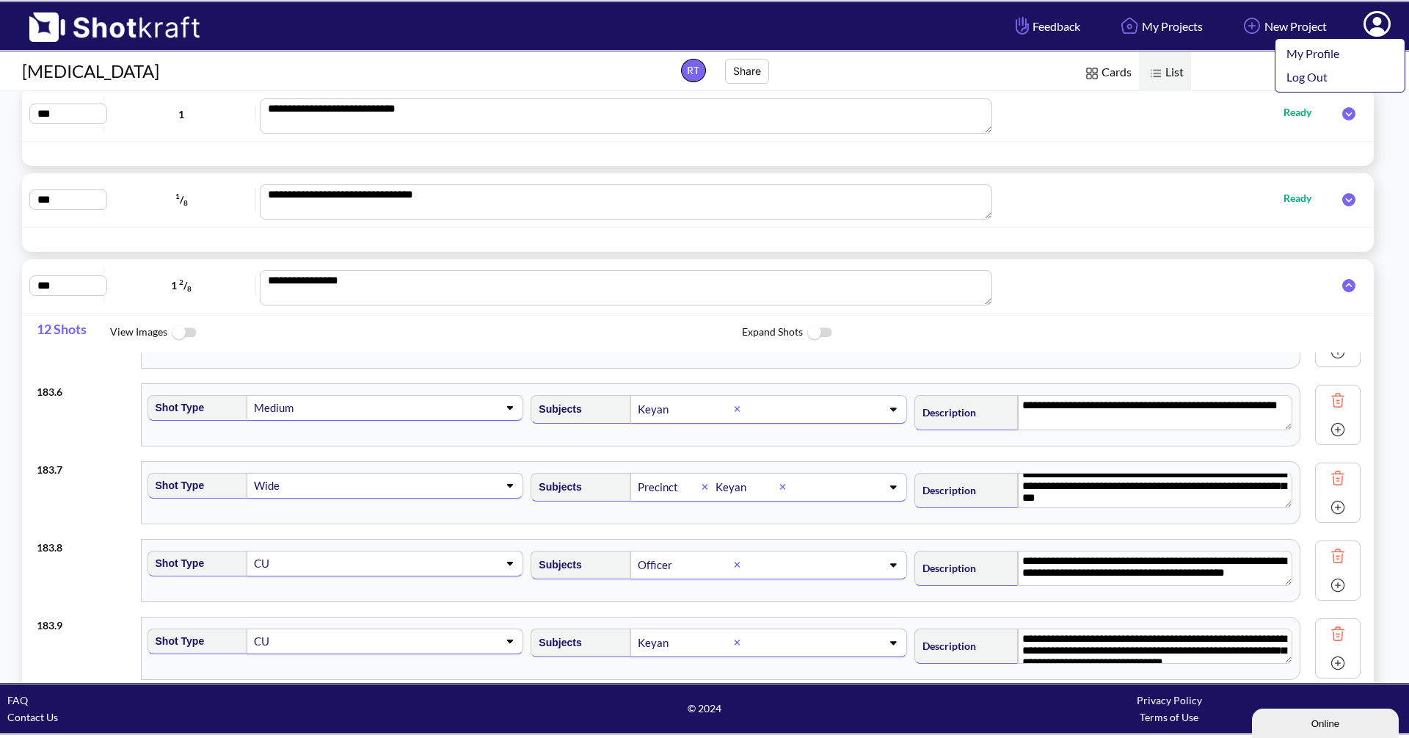
scroll to position [369, 0]
